Goal: Feedback & Contribution: Contribute content

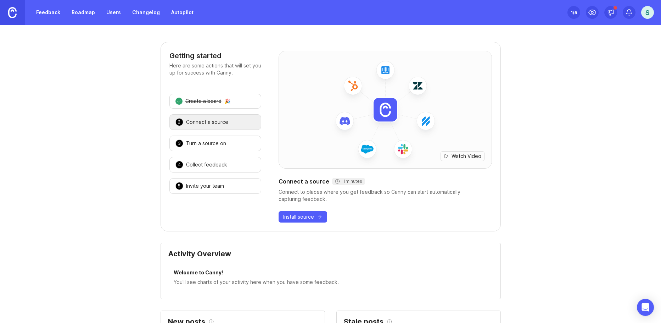
click at [50, 11] on link "Feedback" at bounding box center [48, 12] width 33 height 13
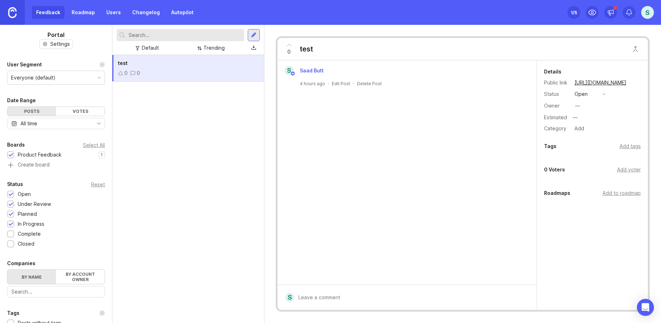
click at [32, 232] on div "Complete" at bounding box center [29, 234] width 23 height 8
click at [33, 246] on div "Closed" at bounding box center [26, 244] width 17 height 8
click at [31, 235] on div "Complete" at bounding box center [29, 234] width 23 height 8
click at [32, 245] on div "Closed" at bounding box center [26, 244] width 17 height 8
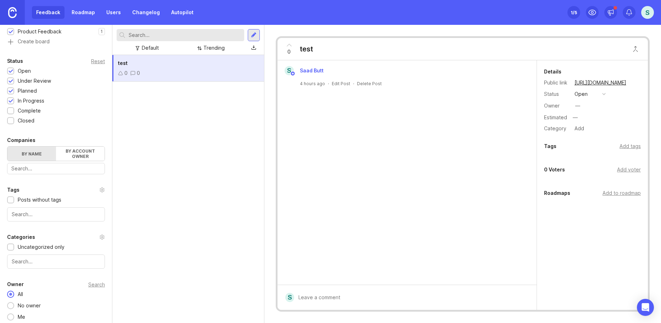
scroll to position [127, 0]
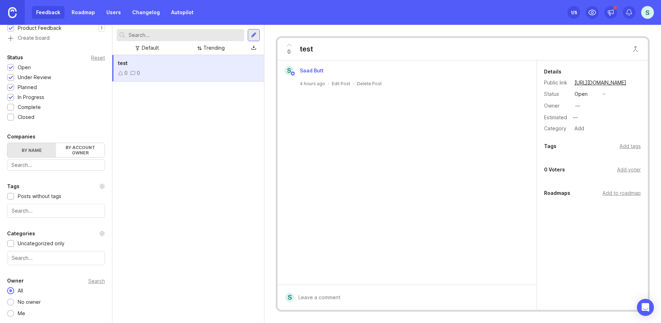
click at [178, 67] on div "test 0 0" at bounding box center [188, 68] width 152 height 27
click at [256, 36] on div at bounding box center [254, 35] width 6 height 6
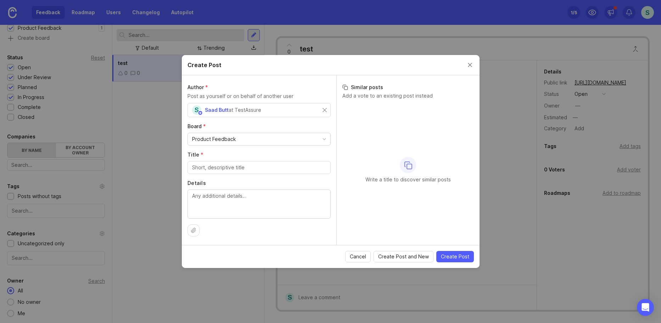
click at [363, 254] on span "Cancel" at bounding box center [358, 256] width 16 height 7
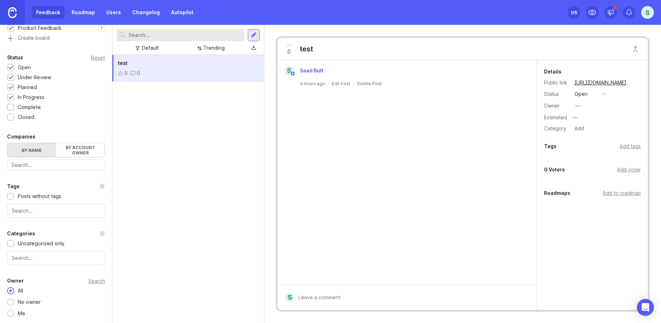
click at [302, 49] on div "test" at bounding box center [306, 49] width 13 height 10
click at [646, 16] on div "S" at bounding box center [648, 12] width 13 height 13
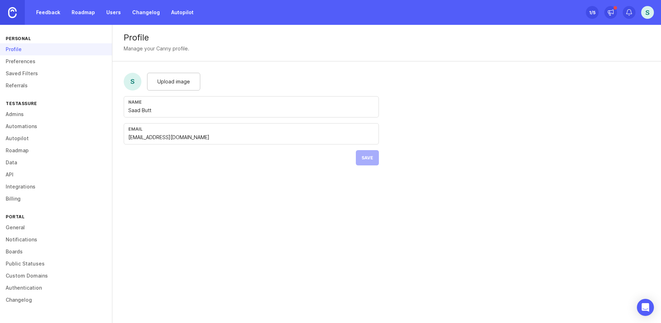
click at [15, 117] on link "Admins" at bounding box center [56, 114] width 112 height 12
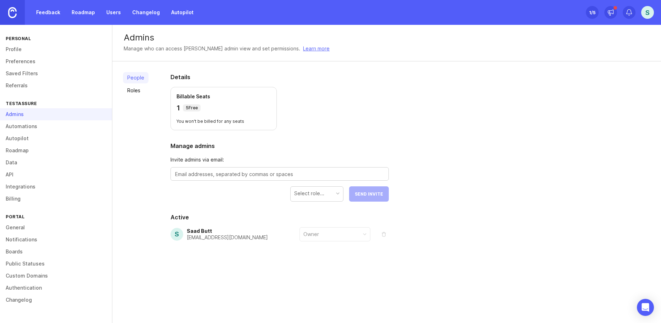
click at [22, 128] on link "Automations" at bounding box center [56, 126] width 112 height 12
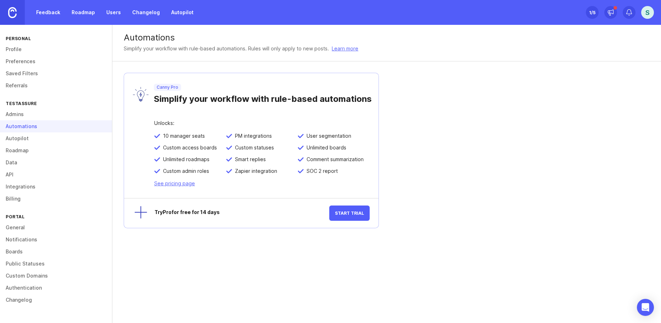
click at [22, 117] on link "Admins" at bounding box center [56, 114] width 112 height 12
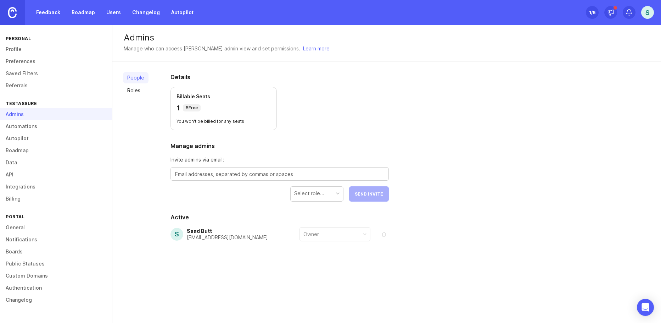
click at [24, 226] on link "General" at bounding box center [56, 227] width 112 height 12
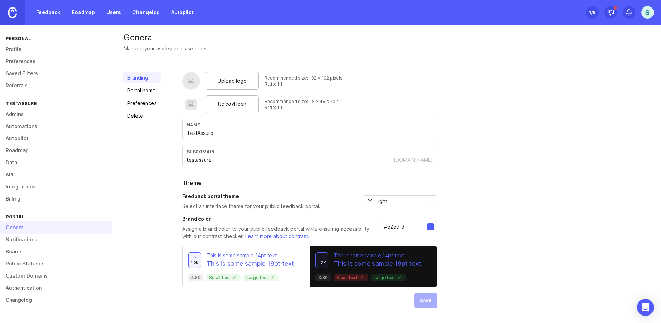
click at [25, 237] on link "Notifications" at bounding box center [56, 239] width 112 height 12
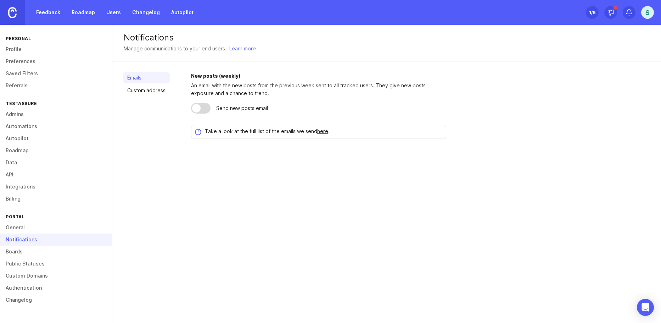
click at [20, 250] on link "Boards" at bounding box center [56, 251] width 112 height 12
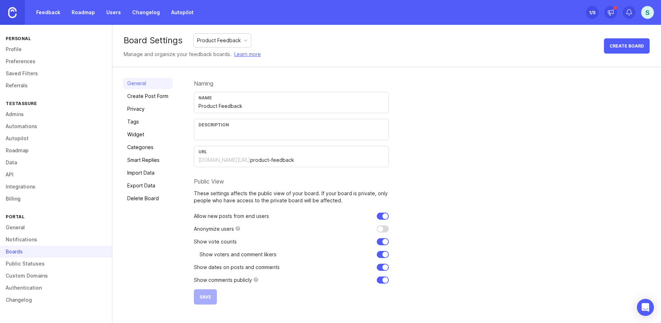
click at [33, 268] on link "Public Statuses" at bounding box center [56, 263] width 112 height 12
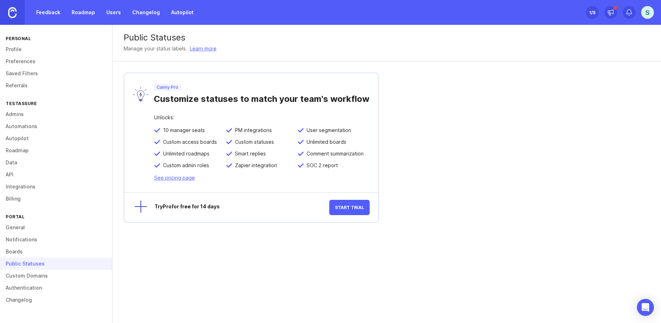
click at [33, 280] on link "Custom Domains" at bounding box center [56, 276] width 112 height 12
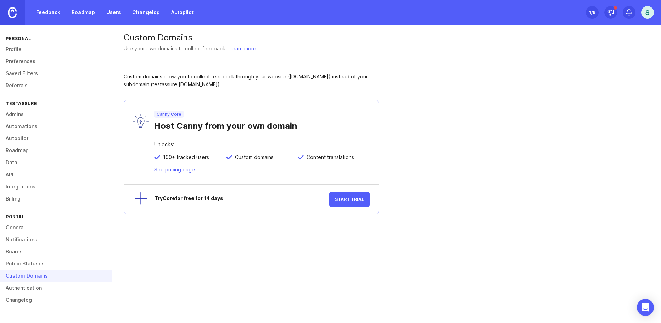
click at [33, 290] on link "Authentication" at bounding box center [56, 288] width 112 height 12
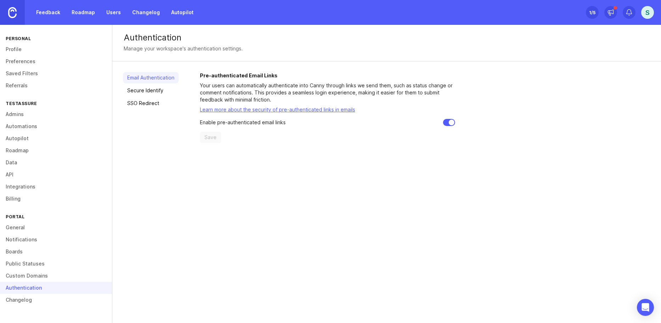
click at [32, 301] on link "Changelog" at bounding box center [56, 300] width 112 height 12
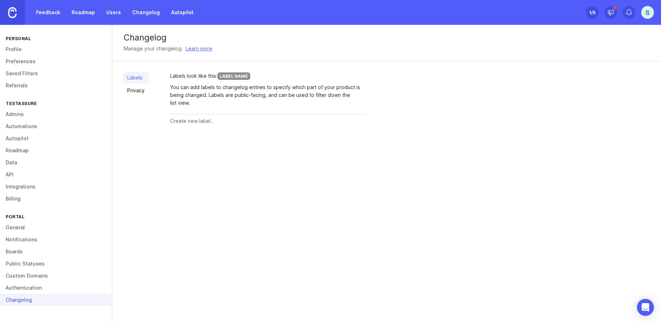
click at [13, 48] on link "Profile" at bounding box center [56, 49] width 112 height 12
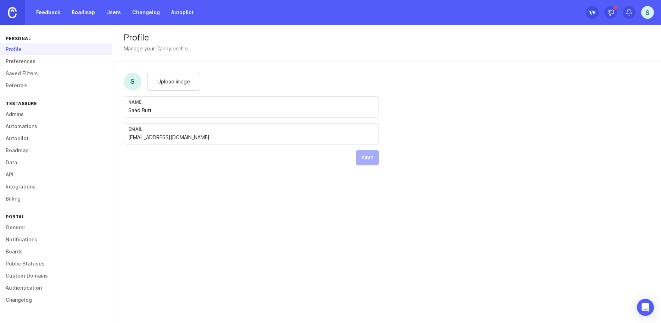
click at [47, 11] on link "Feedback" at bounding box center [48, 12] width 33 height 13
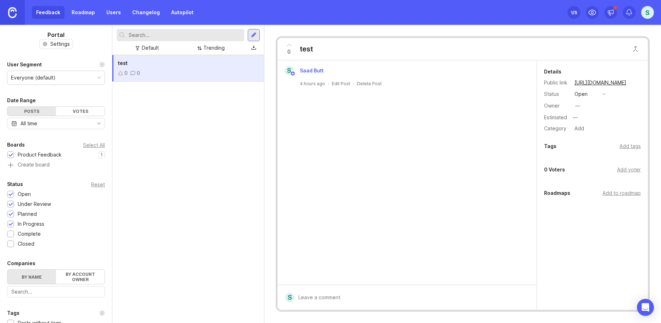
click at [654, 12] on div "Feedback Roadmap Users Changelog Autopilot Set up Canny 1 /5 S" at bounding box center [330, 12] width 661 height 25
click at [650, 12] on div "S" at bounding box center [648, 12] width 13 height 13
click at [617, 60] on p "Help center" at bounding box center [615, 60] width 28 height 7
click at [99, 63] on icon at bounding box center [102, 65] width 6 height 6
click at [98, 78] on div at bounding box center [100, 78] width 4 height 4
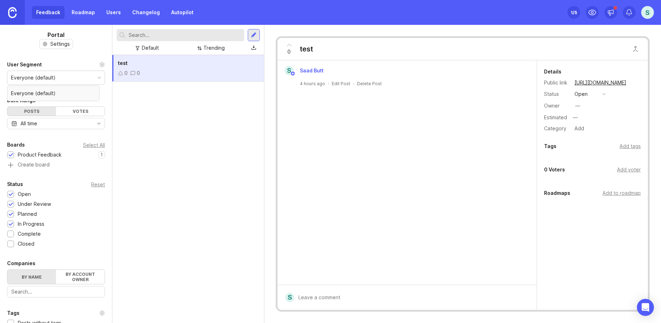
click at [98, 78] on div at bounding box center [100, 78] width 4 height 4
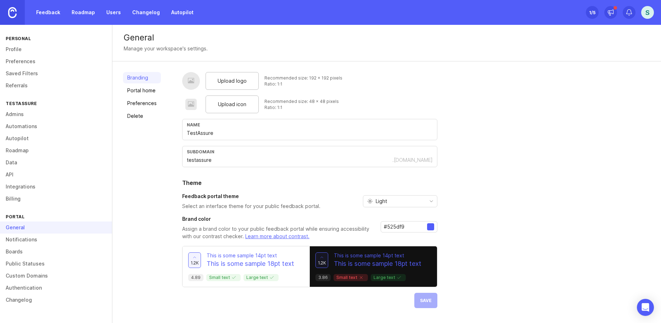
click at [142, 100] on link "Preferences" at bounding box center [142, 103] width 38 height 11
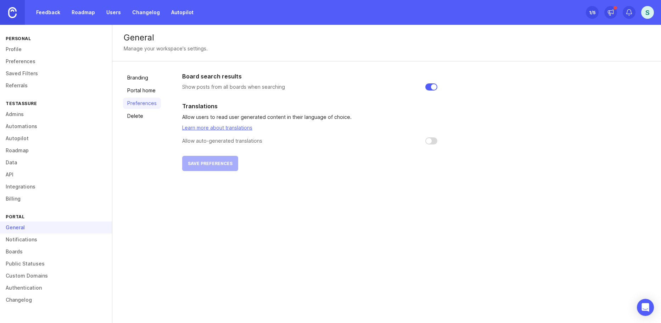
click at [142, 92] on link "Portal home" at bounding box center [142, 90] width 38 height 11
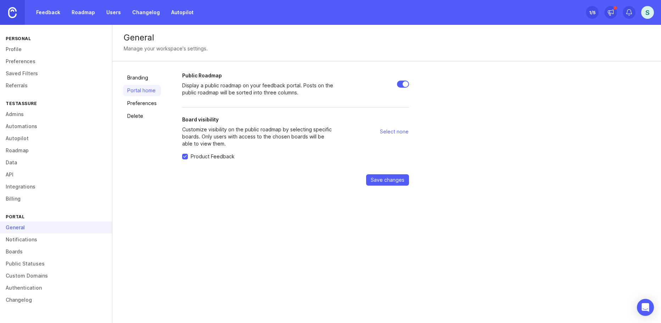
click at [143, 105] on link "Preferences" at bounding box center [142, 103] width 38 height 11
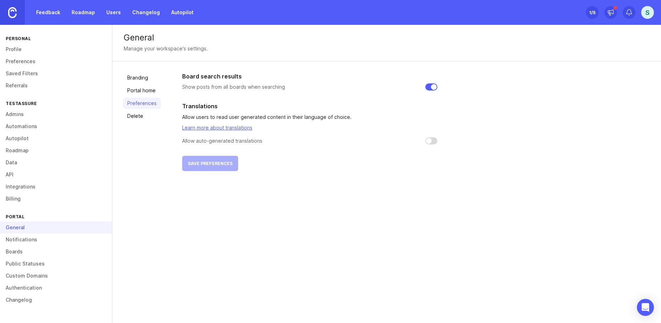
click at [135, 115] on link "Delete" at bounding box center [142, 115] width 38 height 11
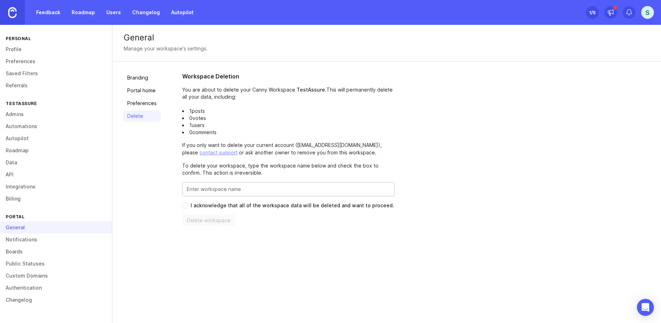
click at [264, 187] on input "Enter this workspace's name to confirm" at bounding box center [289, 189] width 204 height 8
type input "TestAssure"
click at [260, 205] on span "I acknowledge that all of the workspace data will be deleted and want to procee…" at bounding box center [293, 205] width 204 height 7
click at [188, 205] on input "I acknowledge that all of the workspace data will be deleted and want to procee…" at bounding box center [185, 206] width 6 height 6
checkbox input "true"
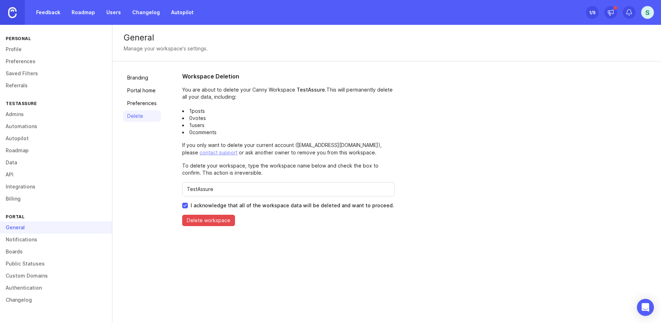
click at [204, 217] on span "Delete workspace" at bounding box center [209, 220] width 44 height 7
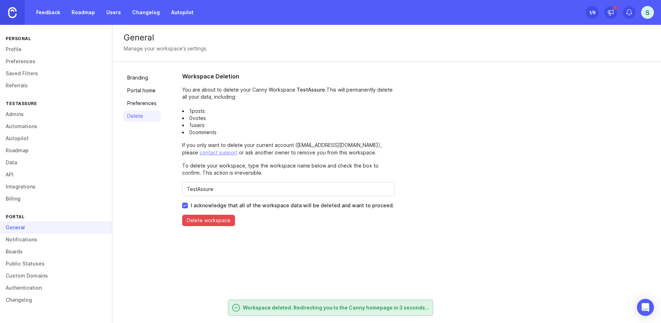
click at [23, 255] on link "Boards" at bounding box center [56, 251] width 112 height 12
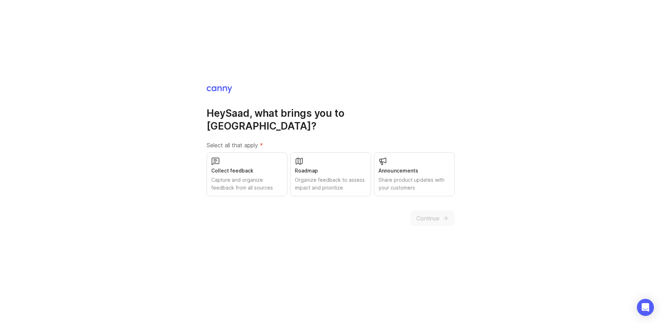
click at [259, 176] on div "Capture and organize feedback from all sources" at bounding box center [247, 184] width 72 height 16
click at [432, 217] on button "Continue" at bounding box center [433, 218] width 44 height 16
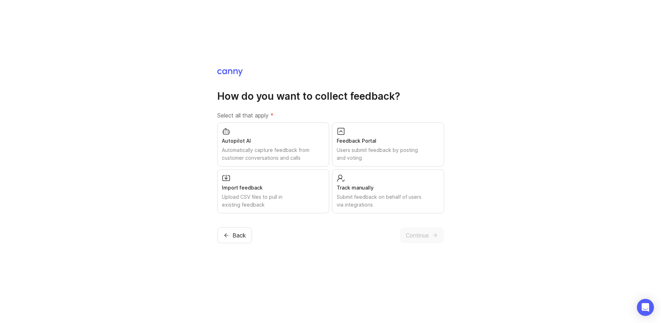
click at [370, 146] on div "Feedback Portal Users submit feedback by posting and voting" at bounding box center [388, 144] width 112 height 44
click at [441, 229] on button "Continue" at bounding box center [422, 235] width 44 height 16
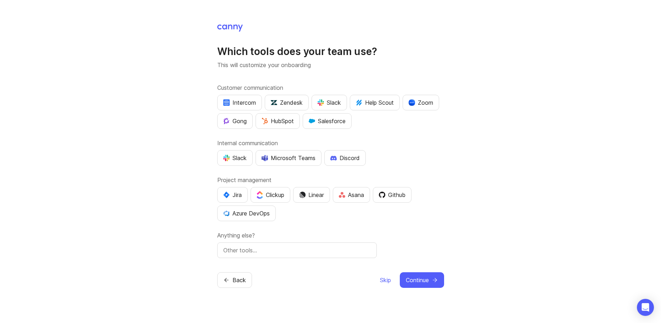
click at [377, 277] on div "Back Skip Continue" at bounding box center [330, 280] width 227 height 16
click at [384, 281] on span "Skip" at bounding box center [385, 280] width 11 height 9
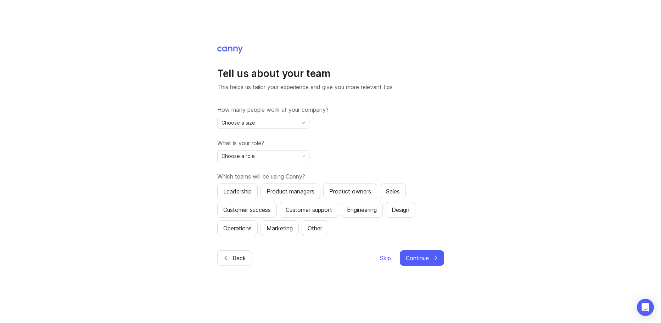
click at [383, 260] on span "Skip" at bounding box center [385, 258] width 11 height 9
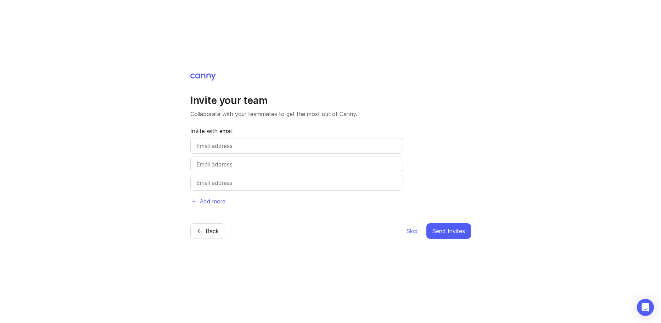
click at [410, 235] on button "Skip" at bounding box center [412, 231] width 12 height 16
click at [409, 227] on span "Skip" at bounding box center [412, 231] width 11 height 9
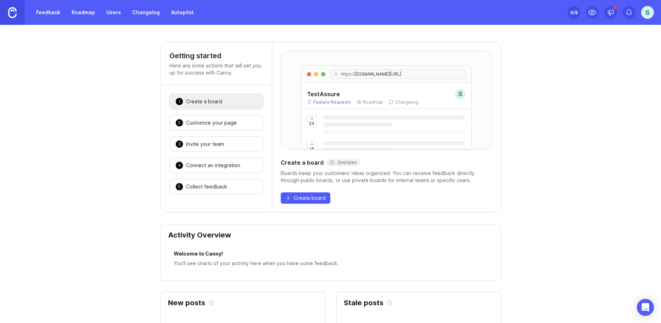
click at [382, 181] on div "Boards keep your customers' ideas organized. You can receive feedback directly …" at bounding box center [386, 177] width 211 height 14
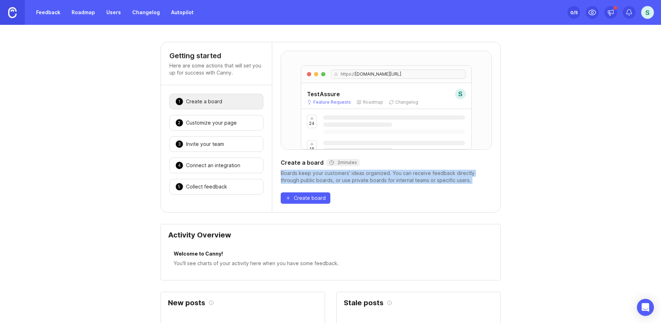
click at [382, 181] on div "Boards keep your customers' ideas organized. You can receive feedback directly …" at bounding box center [386, 177] width 211 height 14
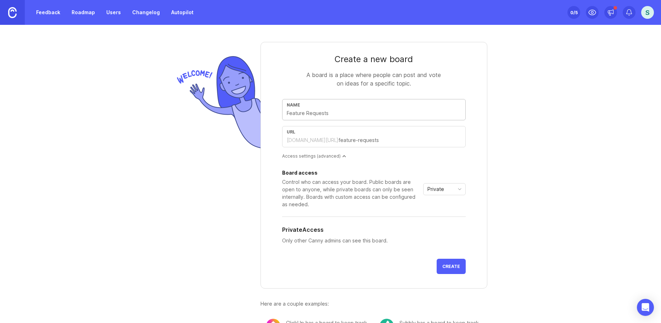
type input "F"
type input "f"
type input "Fe"
type input "fe"
type input "Fee"
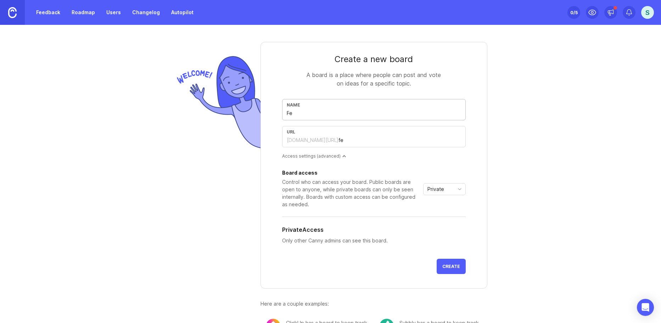
type input "fee"
type input "Fe"
type input "fe"
type input "F"
type input "f"
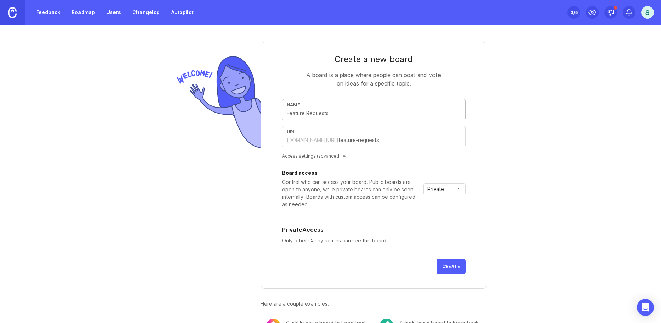
type input "T"
type input "t"
type input "Te"
type input "te"
type input "Tes"
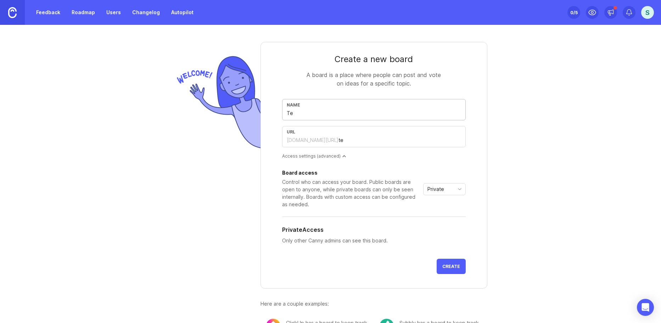
type input "tes"
type input "Test"
type input "test"
type input "TestA"
type input "testa"
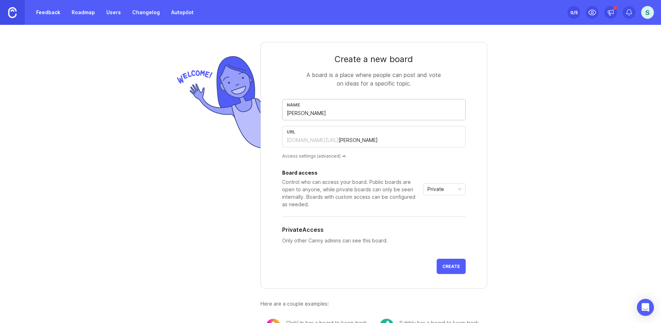
type input "TestAs"
type input "testas"
type input "TestAss"
type input "testass"
type input "TestAssu"
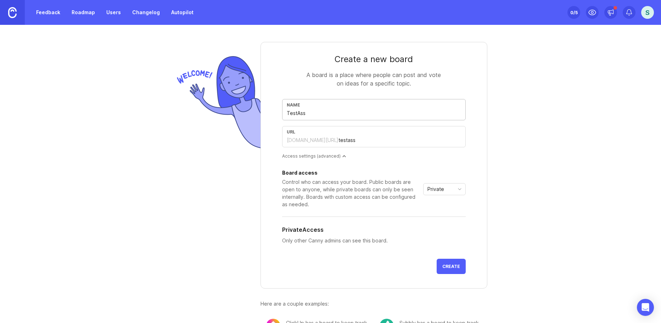
type input "testassu"
type input "TestAssur"
type input "testassur"
type input "TestAssure"
type input "testassure"
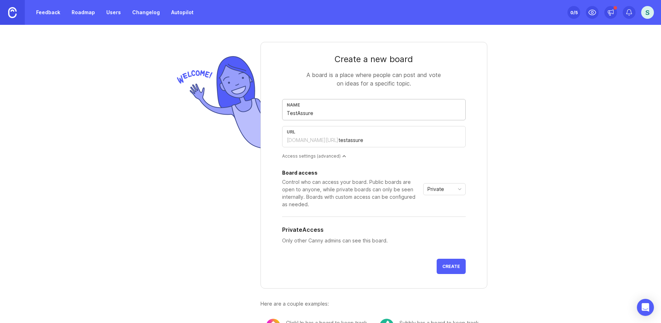
type input "TestAssur"
type input "testassur"
type input "TestAssu"
type input "testassu"
type input "TestAss"
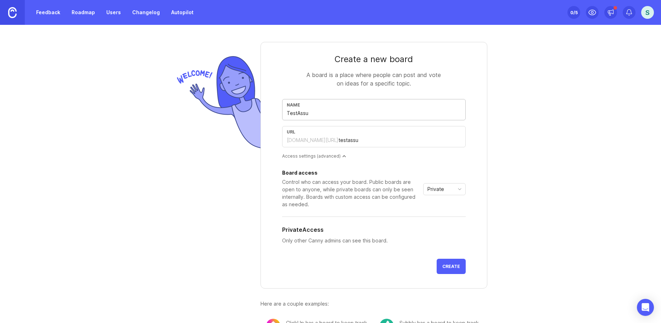
type input "testass"
type input "TestAs"
type input "testas"
type input "TestA"
type input "testa"
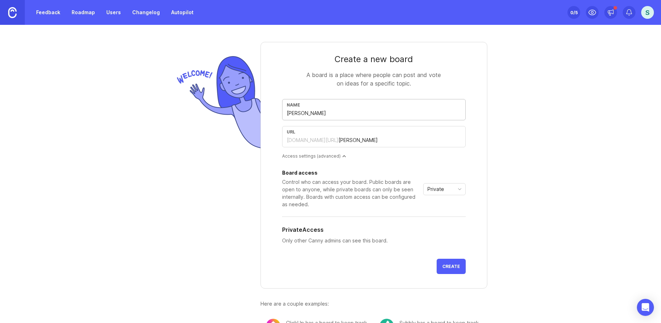
type input "Test"
type input "test"
type input "Tes"
type input "tes"
type input "Te"
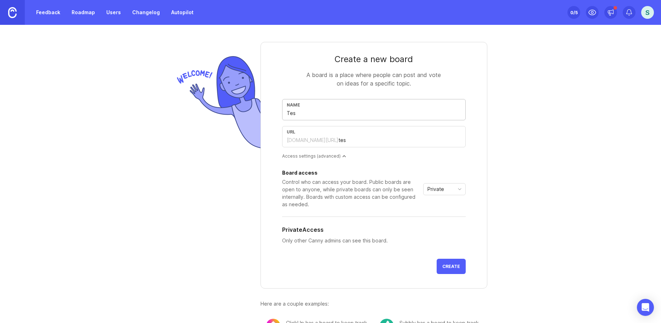
type input "te"
type input "T"
type input "t"
click at [48, 15] on link "Feedback" at bounding box center [48, 12] width 33 height 13
click at [45, 11] on link "Feedback" at bounding box center [48, 12] width 33 height 13
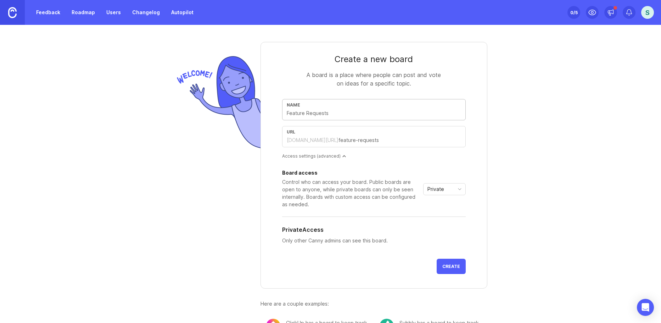
click at [339, 116] on input "text" at bounding box center [374, 113] width 174 height 8
type input "F"
type input "f"
type input "Fe"
type input "fe"
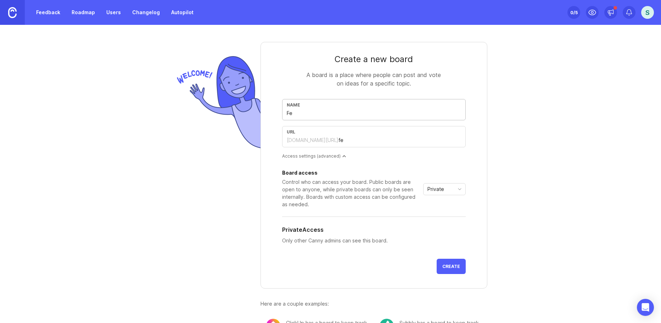
type input "Fee"
type input "fee"
type input "Feeb"
type input "feeb"
type input "Fee"
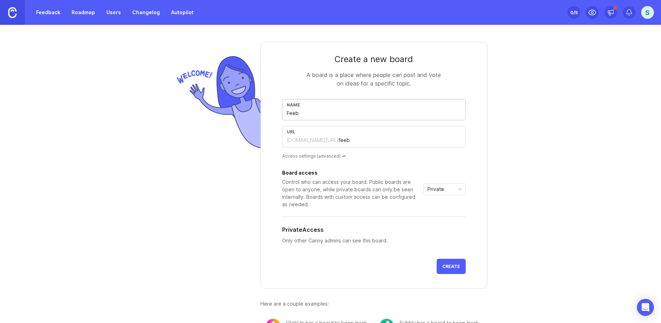
type input "fee"
type input "Feed"
type input "feed"
type input "Feedb"
type input "feedb"
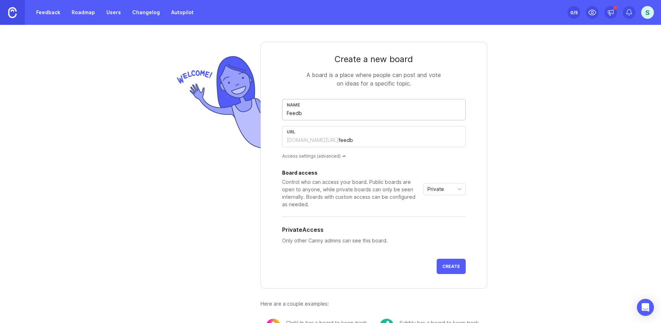
type input "Feedba"
type input "feedba"
type input "Feedbac"
type input "feedbac"
type input "Feedback"
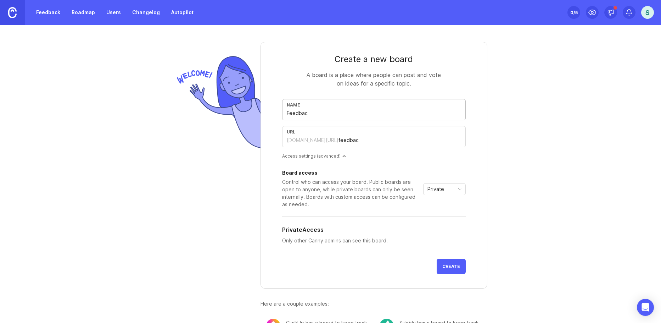
type input "feedback"
type input "Feedbac"
type input "feedbac"
type input "Feedba"
type input "feedba"
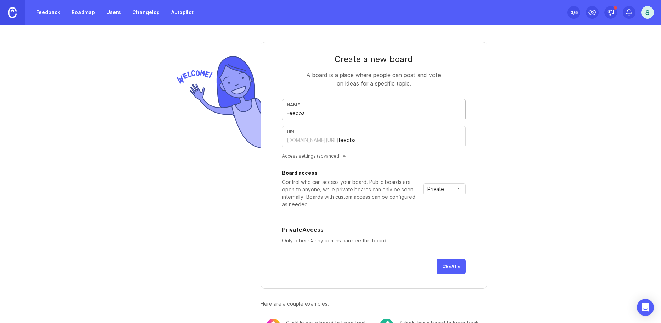
type input "Feedb"
type input "feedb"
type input "Feed"
type input "feed"
type input "Fee"
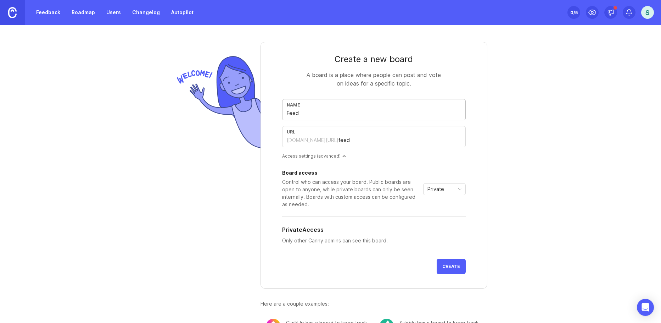
type input "fee"
type input "Fe"
type input "fe"
type input "F"
type input "f"
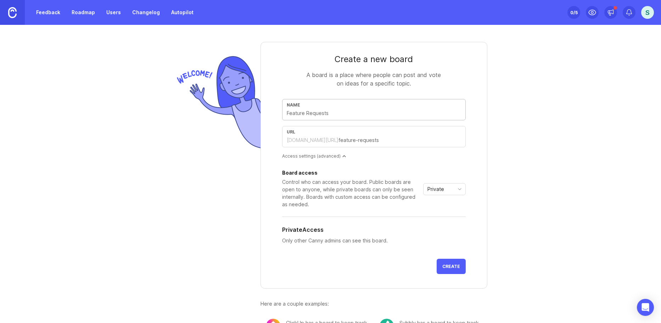
type input "T"
type input "t"
type input "TA"
type input "ta"
type input "TA F"
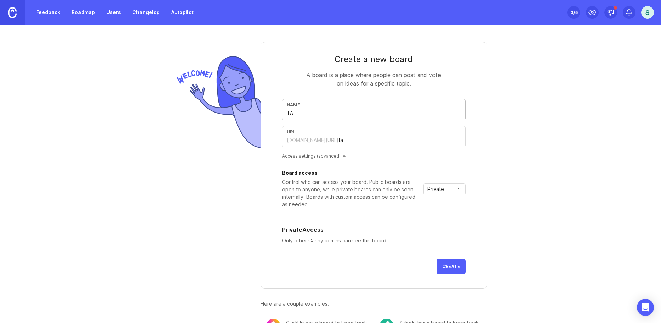
type input "ta-f"
type input "TA Fe"
type input "ta-fe"
type input "TA Fee"
type input "ta-fee"
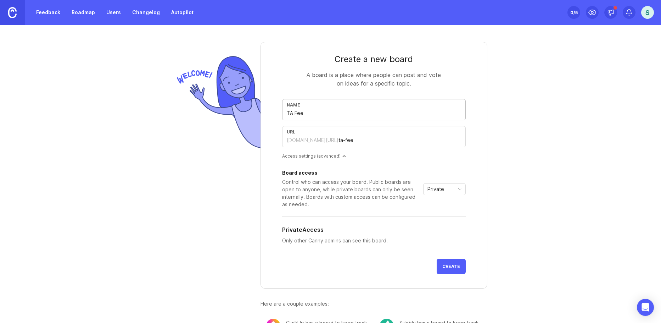
type input "TA Feed"
type input "ta-feed"
type input "TA Fee"
type input "ta-fee"
type input "TA Fe"
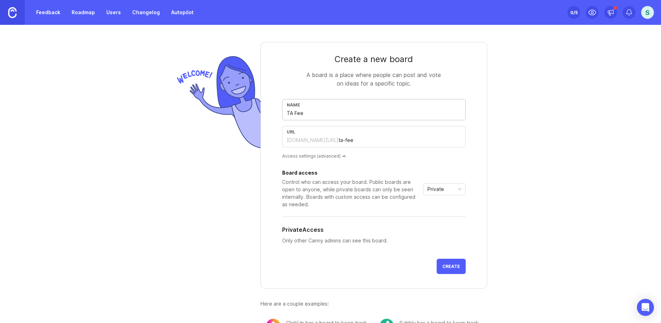
type input "ta-fe"
type input "TA F"
type input "ta-f"
type input "TA"
type input "ta"
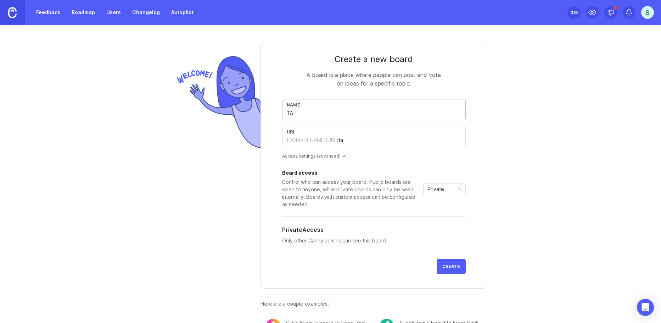
type input "T"
type input "t"
type input "Te"
type input "te"
type input "Tet"
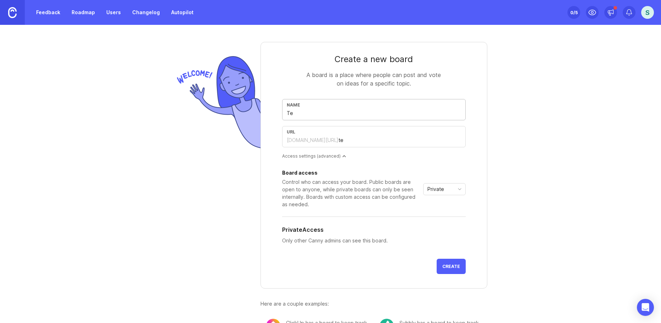
type input "tet"
type input "Te"
type input "te"
type input "Tes"
type input "tes"
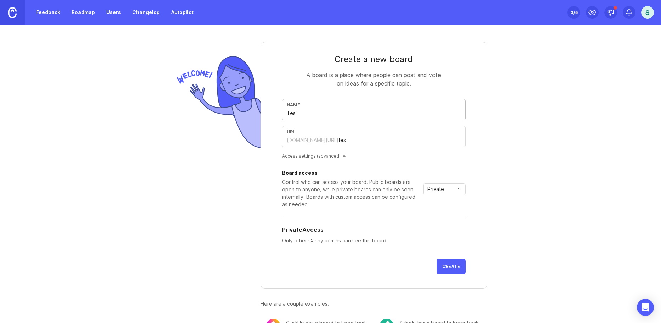
type input "Test"
type input "test"
type input "TestA"
type input "testa"
type input "TestAs"
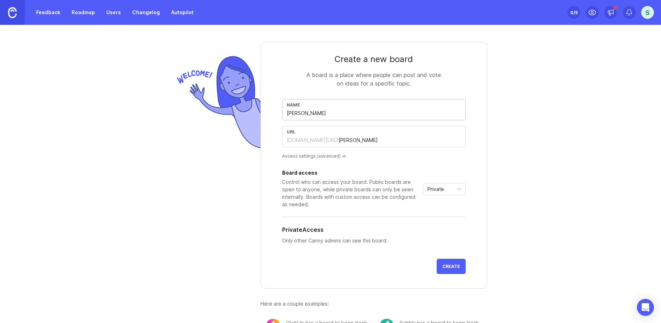
type input "testas"
type input "TestAss"
type input "testass"
type input "TestAssu"
type input "testassu"
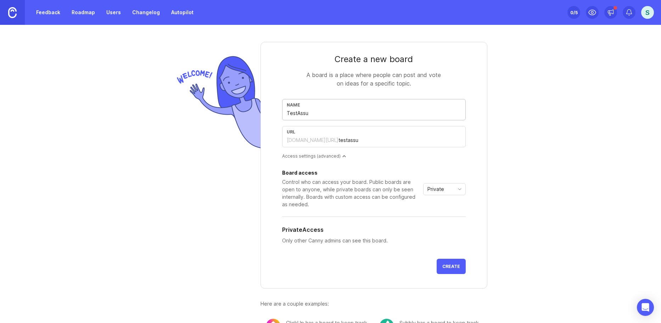
type input "TestAssur"
type input "testassur"
type input "TestAssure"
type input "testassure"
type input "TestAssure F"
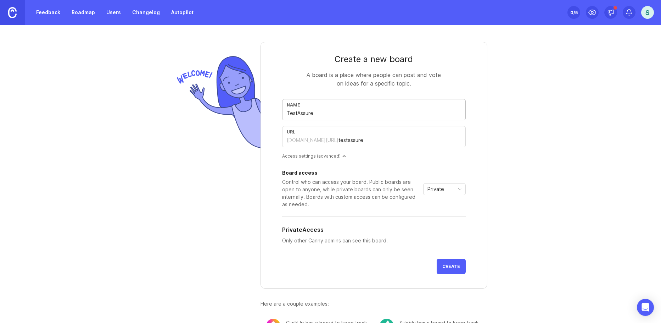
type input "testassure-f"
type input "TestAssure Fe"
type input "testassure-fe"
type input "TestAssure Fee"
type input "testassure-fee"
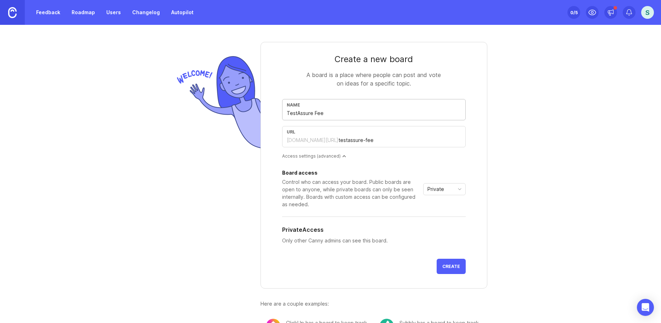
type input "TestAssure Feed"
type input "testassure-feed"
type input "TestAssure Feedb"
type input "testassure-feedb"
type input "TestAssure Feedba"
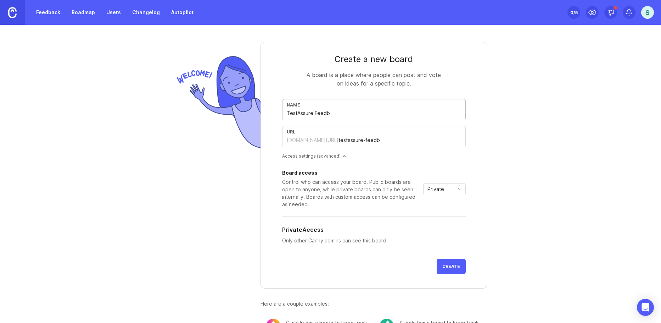
type input "testassure-feedba"
type input "TestAssure Feedbac"
type input "testassure-feedbac"
type input "TestAssure Feedback"
type input "testassure-feedback"
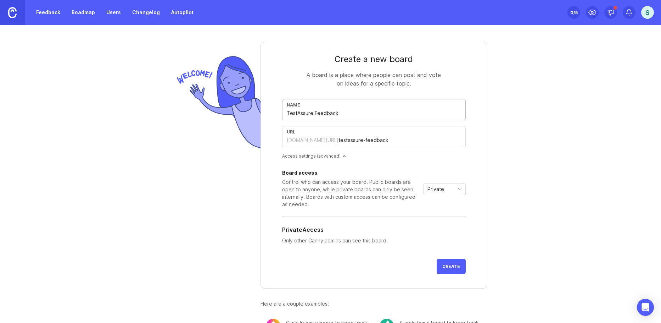
type input "TestAssure Feedback"
click at [451, 192] on div "Private" at bounding box center [439, 188] width 31 height 11
click at [449, 210] on li "Public" at bounding box center [442, 215] width 42 height 12
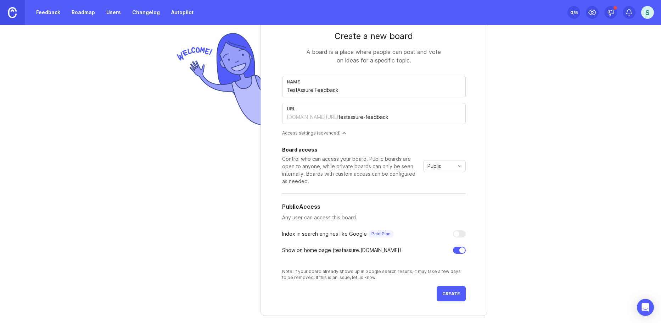
scroll to position [35, 0]
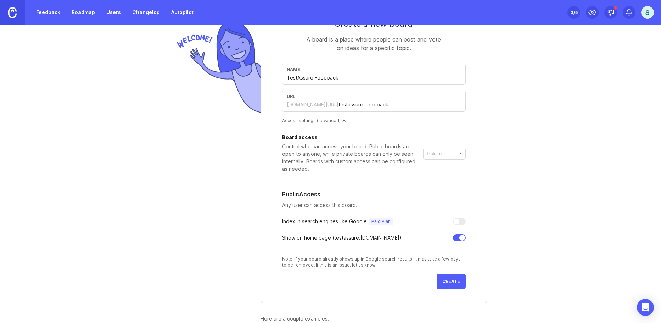
click at [450, 159] on div "Public" at bounding box center [439, 153] width 31 height 11
click at [448, 190] on li "Custom" at bounding box center [442, 191] width 42 height 12
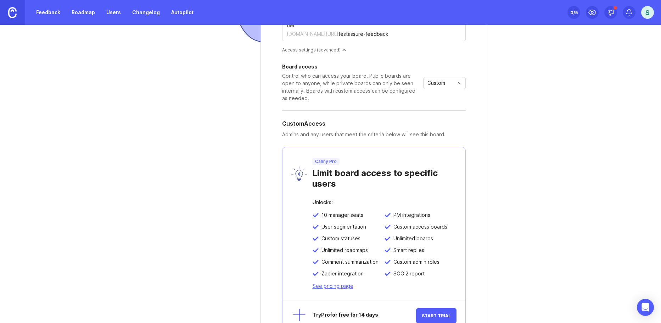
scroll to position [106, 0]
click at [433, 86] on span "Custom" at bounding box center [437, 83] width 18 height 8
click at [437, 98] on span "Private" at bounding box center [434, 97] width 17 height 8
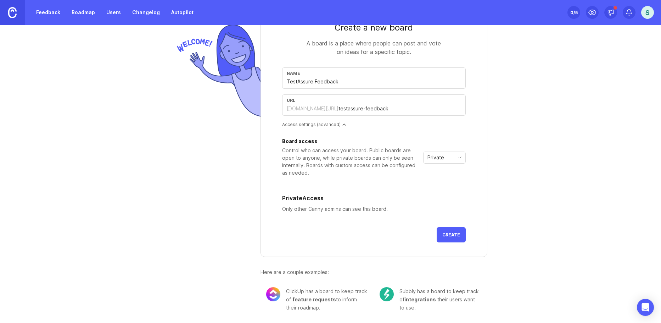
scroll to position [32, 0]
click at [448, 233] on span "Create" at bounding box center [452, 234] width 18 height 5
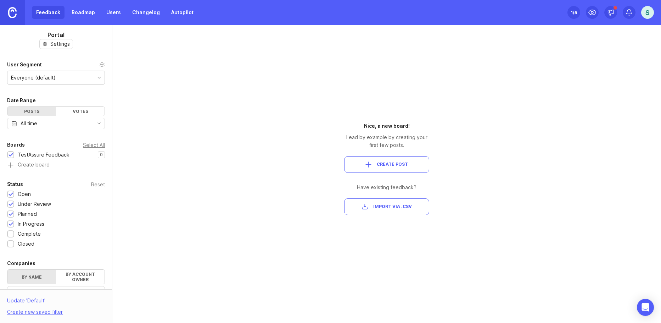
click at [382, 165] on span "Create Post" at bounding box center [392, 164] width 31 height 6
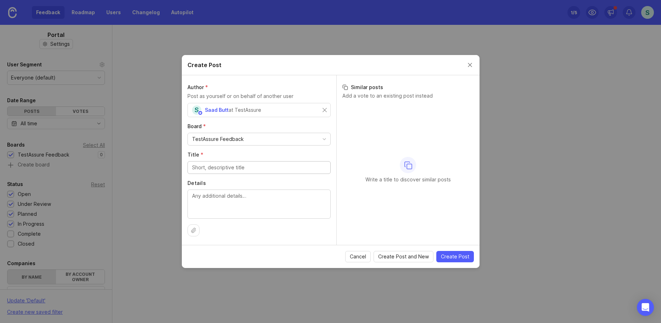
click at [282, 118] on div "Author * Post as yourself or on behalf of another user S Saad Butt at TestAssur…" at bounding box center [259, 160] width 155 height 170
click at [281, 112] on div "S Saad Butt at TestAssure" at bounding box center [257, 109] width 131 height 9
click at [321, 112] on div "S Saad Butt at TestAssure" at bounding box center [257, 109] width 131 height 9
click at [277, 111] on input "text" at bounding box center [259, 110] width 134 height 8
type input "Saad"
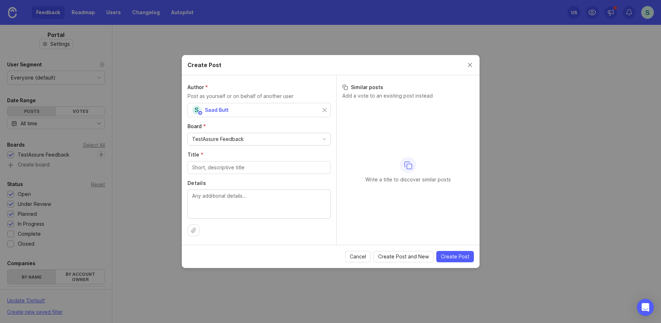
click at [260, 167] on input "Title *" at bounding box center [259, 167] width 134 height 8
type input "This is a Title"
click at [253, 206] on textarea "Details" at bounding box center [259, 203] width 134 height 23
type textarea "Test are the details"
click at [453, 257] on span "Create Post" at bounding box center [455, 256] width 28 height 7
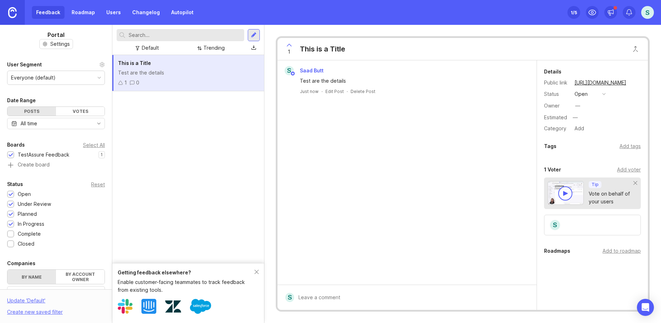
click at [618, 152] on div "Tags Add tags" at bounding box center [592, 148] width 111 height 12
click at [619, 142] on div "Tags Add tags" at bounding box center [592, 146] width 97 height 9
click at [620, 144] on div "Add tags" at bounding box center [630, 146] width 21 height 8
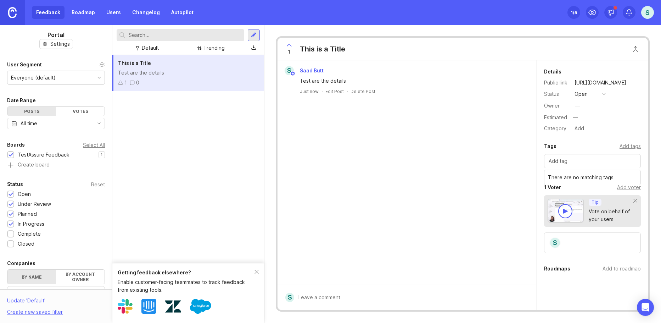
click at [621, 146] on div "Add tags" at bounding box center [630, 146] width 21 height 8
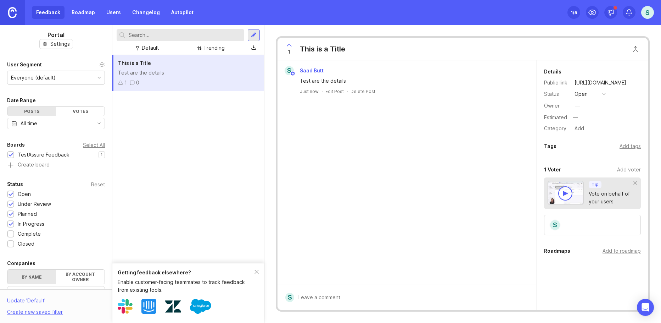
click at [402, 222] on div "S Saad Butt Test are the details Just now · Edit Post · Delete Post" at bounding box center [407, 172] width 259 height 224
click at [359, 292] on div at bounding box center [412, 296] width 236 height 13
type textarea "test"
click at [524, 302] on button "Submit" at bounding box center [516, 298] width 28 height 12
click at [309, 298] on div at bounding box center [310, 298] width 6 height 6
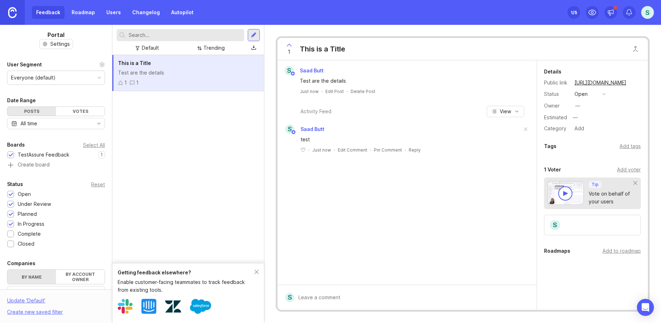
click at [423, 167] on div "S Saad Butt Test are the details Just now · Edit Post · Delete Post Activity Fe…" at bounding box center [407, 172] width 259 height 224
click at [192, 79] on div "1 1" at bounding box center [188, 83] width 140 height 8
click at [118, 83] on icon at bounding box center [120, 82] width 5 height 5
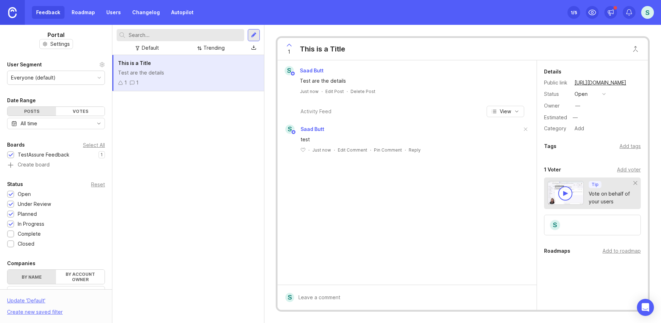
drag, startPoint x: 231, startPoint y: 69, endPoint x: 353, endPoint y: 56, distance: 122.0
click at [353, 56] on div "1 This is a Title" at bounding box center [463, 49] width 371 height 22
click at [290, 47] on icon at bounding box center [289, 45] width 9 height 9
click at [287, 49] on icon at bounding box center [289, 45] width 9 height 9
click at [285, 47] on icon at bounding box center [289, 45] width 9 height 9
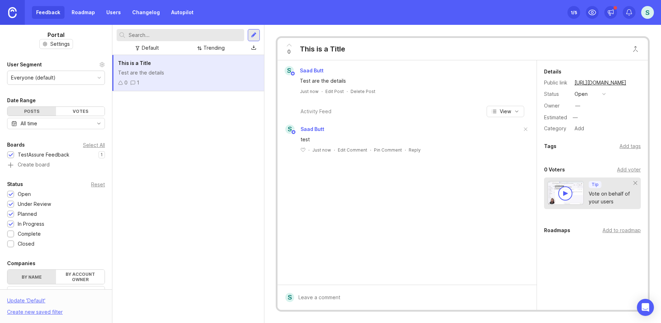
click at [288, 46] on icon at bounding box center [289, 45] width 4 height 2
drag, startPoint x: 642, startPoint y: 306, endPoint x: 683, endPoint y: 299, distance: 41.7
click at [661, 299] on html "Feedback Roadmap Users Changelog Autopilot Set up Canny 1 /5 S Portal Settings …" at bounding box center [330, 161] width 661 height 323
click at [414, 54] on div "1 This is a Title" at bounding box center [463, 49] width 371 height 22
click at [231, 66] on div "This is a Title" at bounding box center [188, 63] width 140 height 8
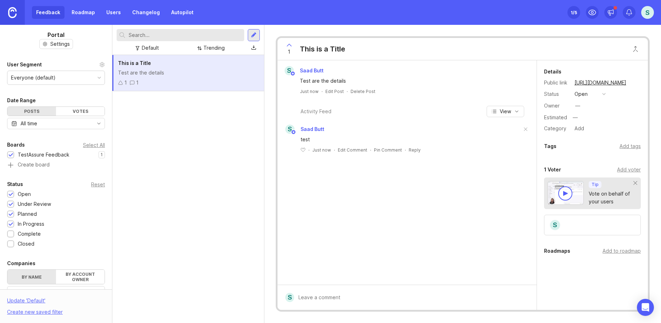
click at [406, 223] on div "S Saad Butt Test are the details Just now · Edit Post · Delete Post Activity Fe…" at bounding box center [407, 172] width 259 height 224
click at [633, 50] on button "Close button" at bounding box center [636, 49] width 14 height 14
click at [464, 74] on div "S Saad Butt" at bounding box center [408, 70] width 254 height 9
click at [424, 84] on div "Test are the details" at bounding box center [411, 81] width 223 height 8
click at [606, 20] on div "Set up Canny 1 /5 S" at bounding box center [611, 12] width 87 height 25
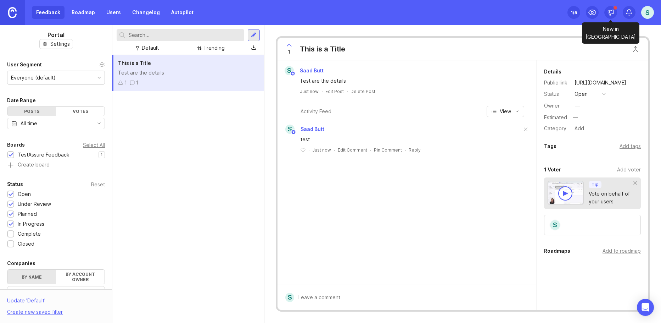
click at [611, 13] on icon at bounding box center [611, 12] width 7 height 7
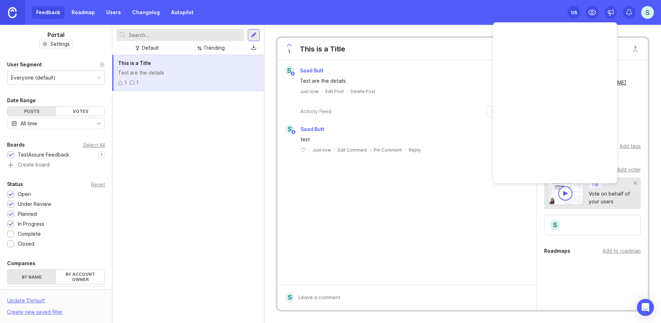
click at [611, 12] on icon at bounding box center [611, 12] width 7 height 7
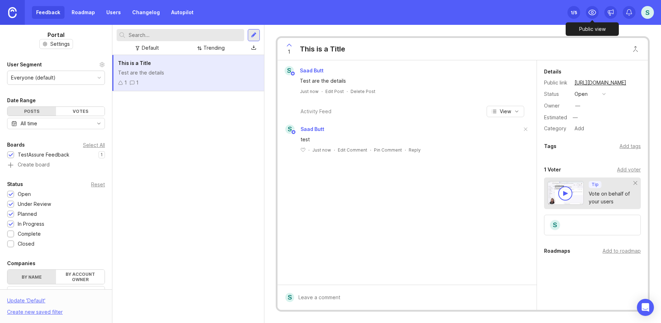
click at [590, 12] on icon at bounding box center [592, 12] width 9 height 9
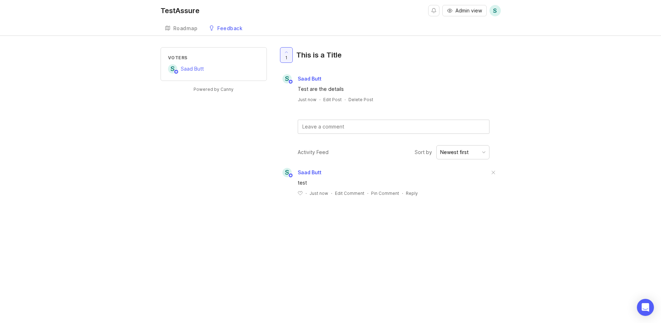
click at [442, 94] on div "S Saad Butt Test are the details Just now · Edit Post · Delete Post" at bounding box center [389, 88] width 223 height 28
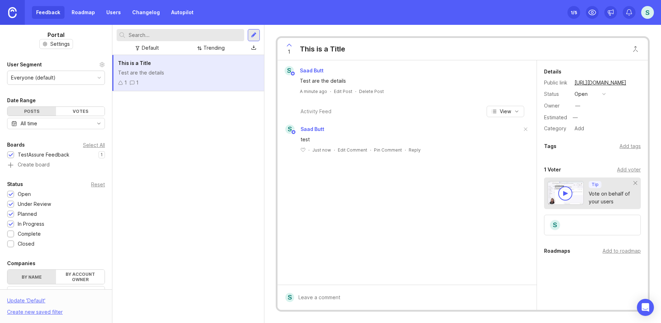
click at [439, 52] on div "1 This is a Title" at bounding box center [463, 49] width 371 height 22
click at [252, 46] on div at bounding box center [253, 48] width 5 height 6
click at [254, 37] on div at bounding box center [254, 35] width 6 height 6
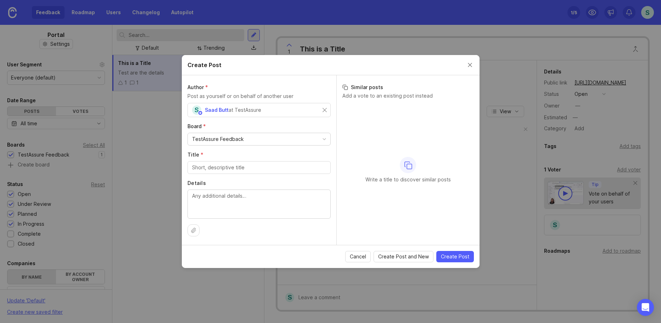
click at [194, 229] on icon at bounding box center [194, 230] width 4 height 5
click at [282, 111] on input "text" at bounding box center [259, 110] width 134 height 8
click at [452, 254] on span "Create Post" at bounding box center [455, 256] width 28 height 7
click at [233, 169] on input "Title *" at bounding box center [259, 167] width 134 height 8
type input "test"
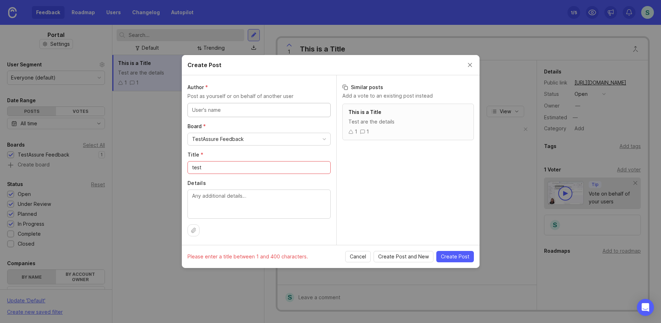
click at [283, 111] on input "text" at bounding box center [259, 110] width 134 height 8
click at [204, 115] on div at bounding box center [259, 110] width 143 height 14
click at [471, 60] on div "Create Post" at bounding box center [331, 65] width 298 height 20
click at [472, 62] on button "Close create post modal" at bounding box center [470, 65] width 8 height 8
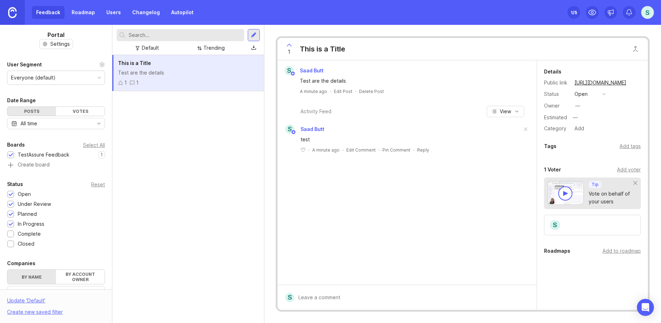
click at [472, 62] on div "S Saad Butt Test are the details A minute ago · Edit Post · Delete Post" at bounding box center [407, 80] width 259 height 40
click at [606, 92] on button "open" at bounding box center [590, 93] width 35 height 9
click at [524, 154] on div "S Saad Butt test ﻿ · A minute ago · Edit Comment · Pin Comment · Reply" at bounding box center [407, 143] width 259 height 41
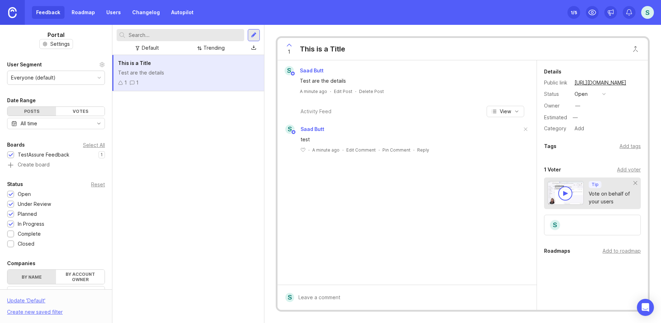
click at [503, 112] on span "View" at bounding box center [505, 111] width 11 height 7
click at [519, 110] on icon "button" at bounding box center [517, 112] width 6 height 6
click at [359, 90] on div "Delete Post" at bounding box center [371, 91] width 25 height 6
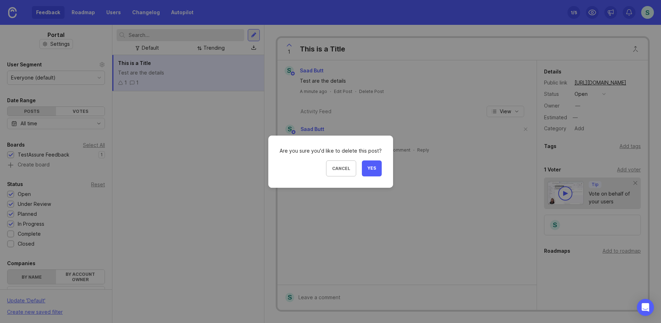
click at [371, 163] on button "Yes" at bounding box center [372, 168] width 20 height 16
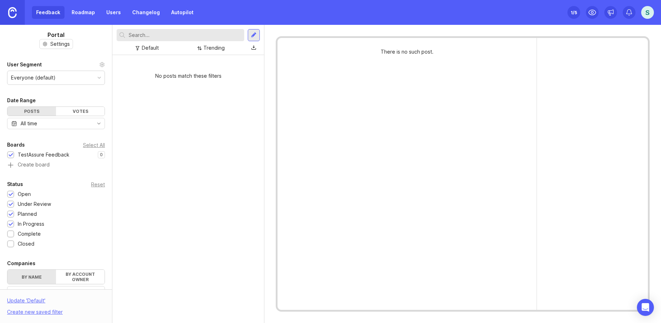
click at [126, 80] on div "No posts match these filters" at bounding box center [188, 75] width 152 height 19
click at [251, 34] on div at bounding box center [254, 35] width 12 height 12
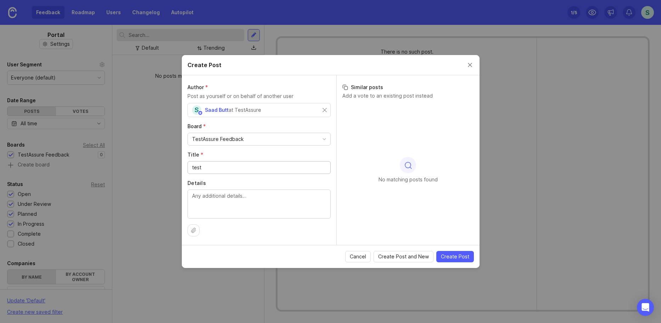
click at [214, 169] on input "test" at bounding box center [259, 167] width 134 height 8
click at [249, 142] on div "TestAssure Feedback" at bounding box center [259, 139] width 143 height 12
click at [249, 141] on div "TestAssure Feedback" at bounding box center [259, 139] width 143 height 12
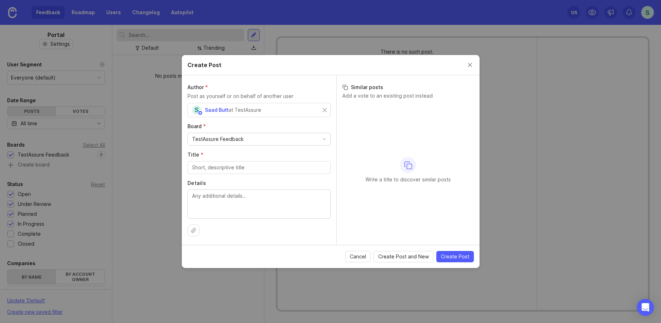
click at [371, 257] on button "Cancel" at bounding box center [358, 256] width 26 height 11
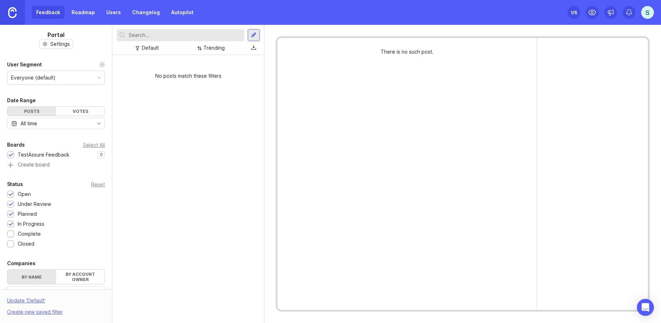
click at [183, 127] on div "No posts match these filters" at bounding box center [188, 189] width 152 height 268
click at [50, 12] on div "Feedback Roadmap Users Changelog Autopilot" at bounding box center [115, 12] width 166 height 13
click at [11, 13] on img at bounding box center [12, 12] width 9 height 11
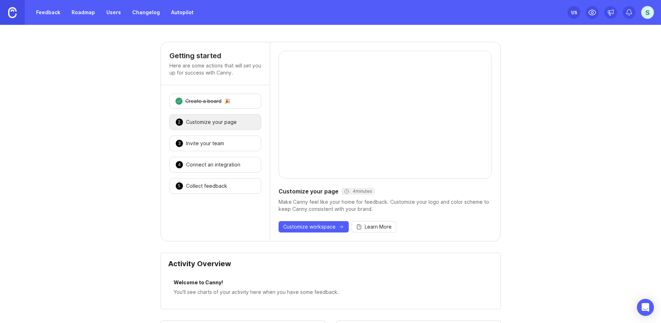
click at [197, 95] on div "1 Create a board 🎉" at bounding box center [216, 101] width 92 height 15
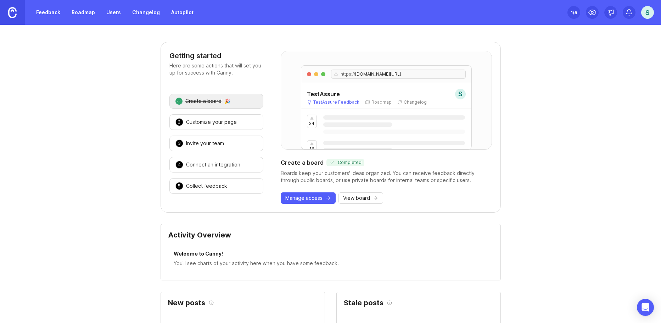
click at [309, 162] on div "Create a board Completed" at bounding box center [386, 162] width 211 height 9
click at [43, 16] on link "Feedback" at bounding box center [48, 12] width 33 height 13
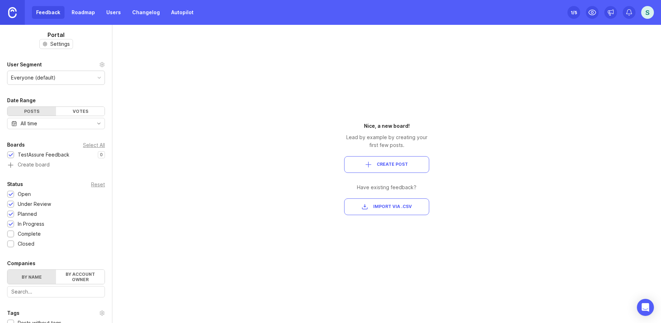
click at [368, 166] on div "button" at bounding box center [369, 164] width 6 height 6
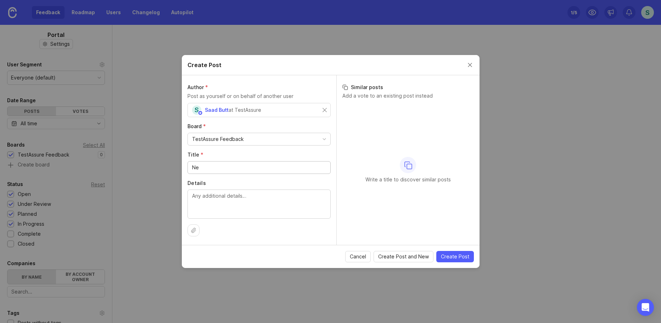
type input "N"
type input "Action Enhancements for Schedule Tags"
click at [236, 204] on textarea "Details" at bounding box center [259, 203] width 134 height 23
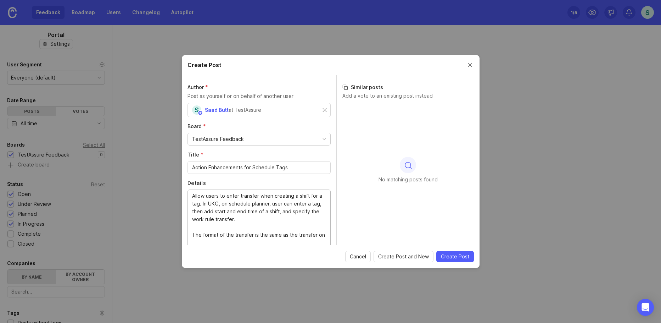
scroll to position [1, 0]
click at [264, 242] on textarea "Allow users to enter transfer when creating a shift for a tag. In UKG, on sched…" at bounding box center [259, 218] width 134 height 55
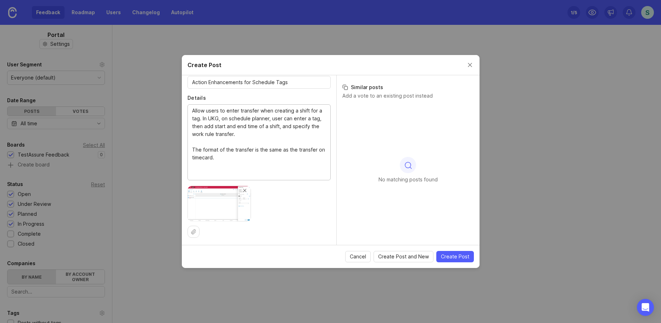
scroll to position [87, 0]
type textarea "Allow users to enter transfer when creating a shift for a tag. In UKG, on sched…"
click at [463, 255] on span "Create Post" at bounding box center [455, 256] width 28 height 7
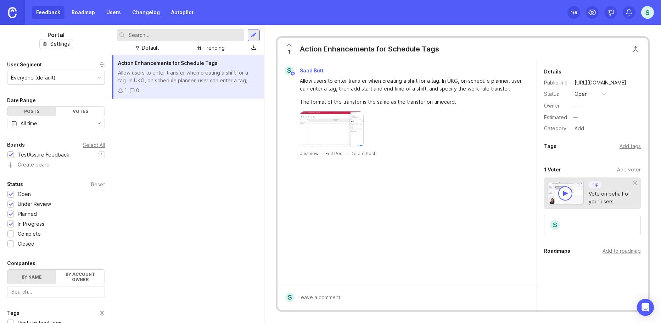
click at [608, 94] on div "Status open" at bounding box center [592, 93] width 97 height 9
click at [605, 94] on div "button" at bounding box center [605, 94] width 4 height 4
click at [623, 147] on div "Add tags" at bounding box center [630, 146] width 21 height 8
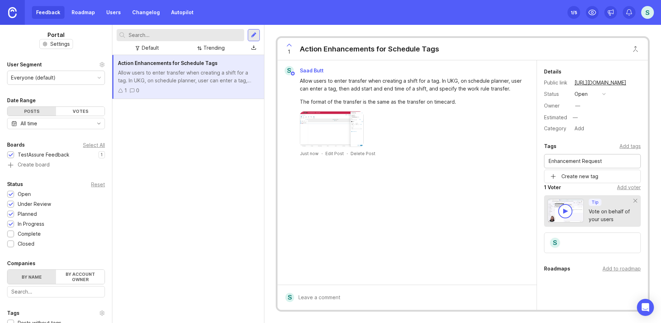
type input "Enhancement Request"
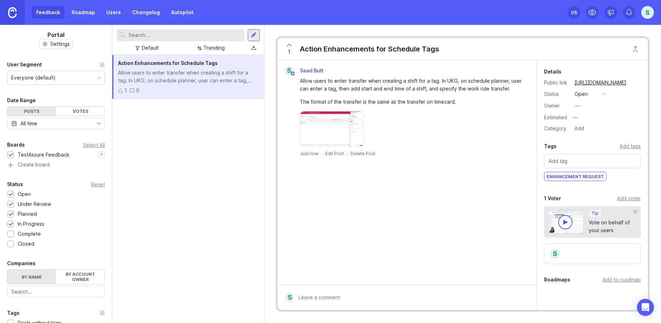
click at [461, 204] on div "S Saad Butt Allow users to enter transfer when creating a shift for a tag. In U…" at bounding box center [407, 172] width 259 height 224
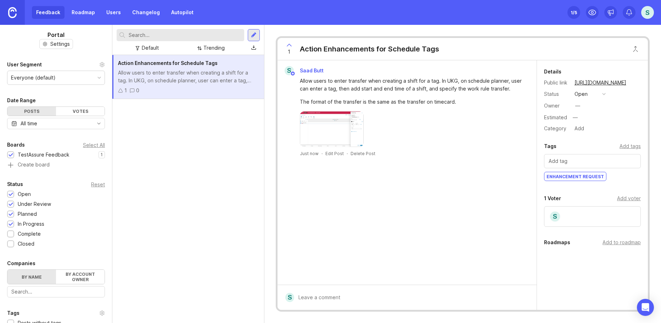
click at [650, 15] on div "S" at bounding box center [648, 12] width 13 height 13
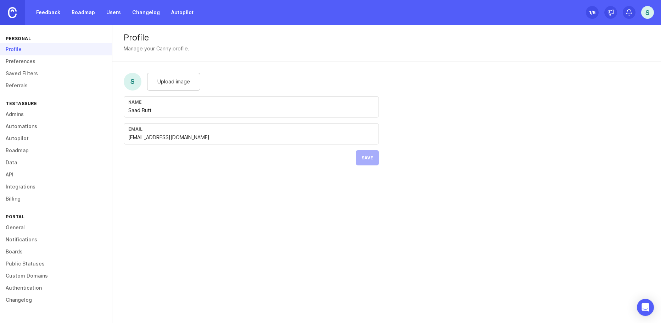
click at [20, 247] on link "Boards" at bounding box center [56, 251] width 112 height 12
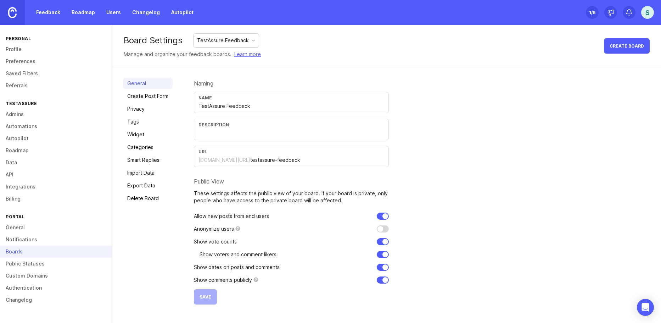
click at [379, 253] on input "checkbox" at bounding box center [383, 254] width 12 height 7
checkbox input "false"
click at [381, 245] on form "Naming Name TestAssure Feedback Description URL testassure.canny.io/ testassure…" at bounding box center [291, 191] width 195 height 227
click at [380, 242] on input "checkbox" at bounding box center [383, 241] width 12 height 7
checkbox input "true"
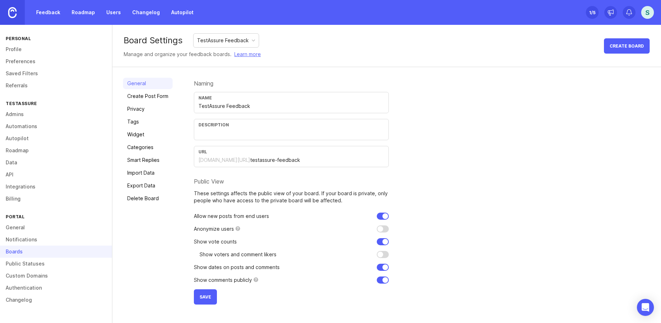
click at [384, 282] on input "checkbox" at bounding box center [383, 279] width 12 height 7
checkbox input "true"
click at [380, 266] on input "checkbox" at bounding box center [383, 267] width 12 height 7
click at [385, 264] on input "checkbox" at bounding box center [383, 267] width 12 height 7
checkbox input "true"
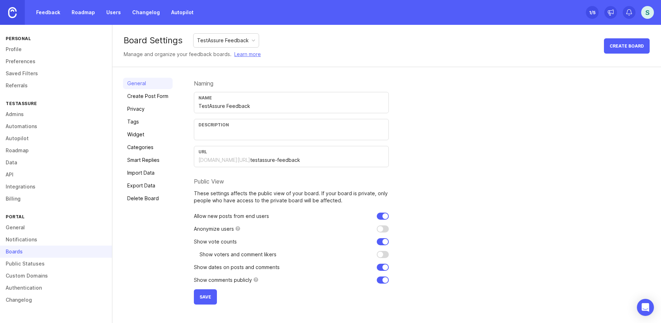
click at [203, 298] on span "Save" at bounding box center [206, 296] width 12 height 5
click at [23, 239] on link "Notifications" at bounding box center [56, 239] width 112 height 12
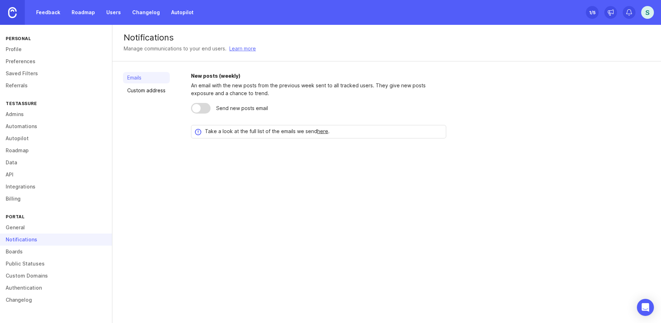
click at [30, 265] on link "Public Statuses" at bounding box center [56, 263] width 112 height 12
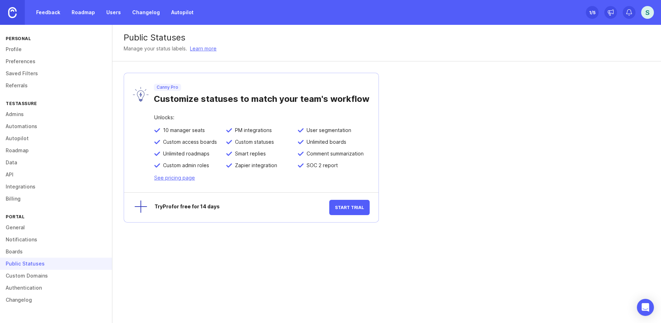
click at [17, 225] on link "General" at bounding box center [56, 227] width 112 height 12
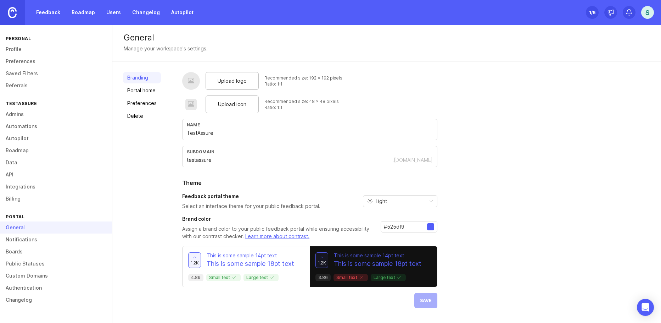
click at [50, 17] on link "Feedback" at bounding box center [48, 12] width 33 height 13
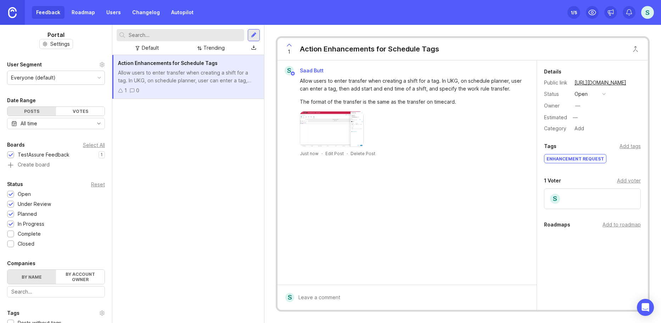
click at [99, 66] on icon at bounding box center [102, 65] width 6 height 6
click at [72, 109] on div "Votes" at bounding box center [80, 111] width 49 height 9
click at [23, 111] on div "Posts" at bounding box center [31, 111] width 49 height 9
click at [605, 92] on div "button" at bounding box center [605, 94] width 4 height 4
click at [173, 154] on div "Action Enhancements for Schedule Tags Allow users to enter transfer when creati…" at bounding box center [188, 189] width 152 height 268
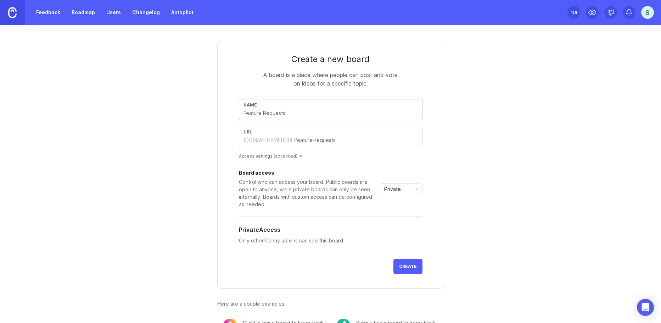
type input "E"
type input "e"
type input "En"
type input "en"
type input "Ena"
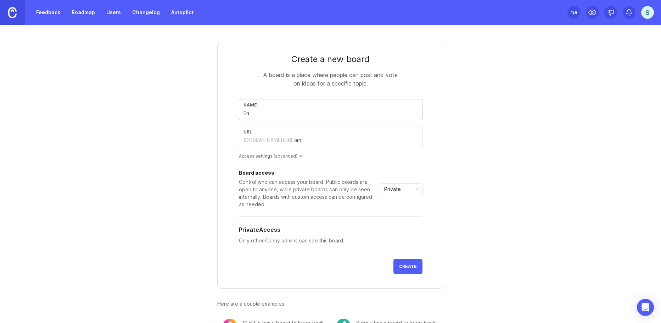
type input "ena"
type input "Enah"
type input "enah"
type input "Ena"
type input "ena"
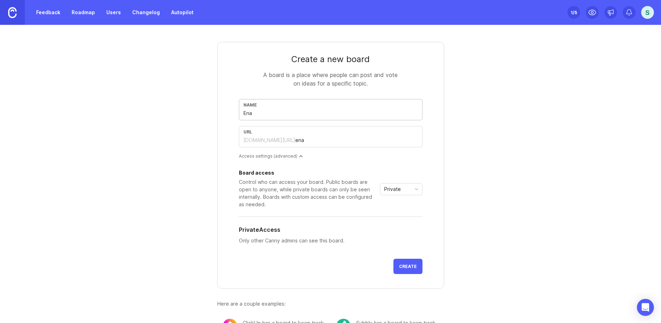
type input "En"
type input "en"
type input "Enh"
type input "enh"
type input "Enha"
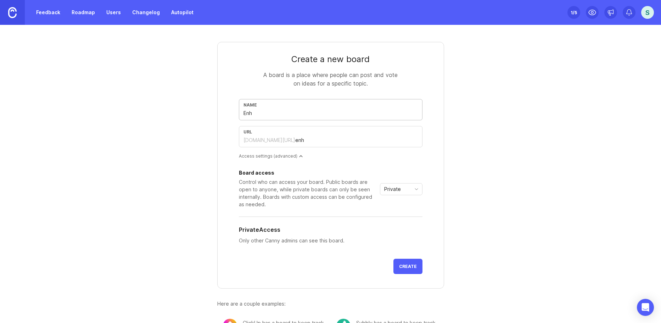
type input "enha"
type input "Enhan"
type input "enhan"
type input "Enhanc"
type input "enhanc"
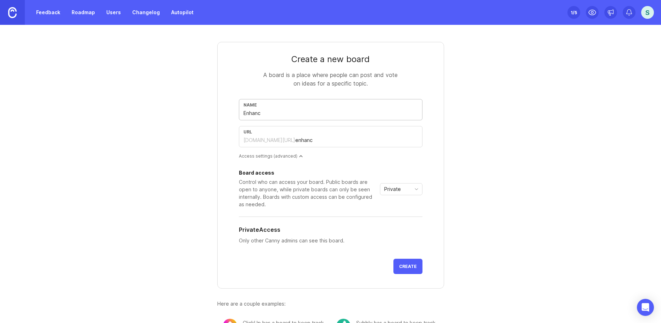
type input "Enhance"
type input "enhance"
type input "Enhancem"
type input "enhancem"
type input "Enhanceme"
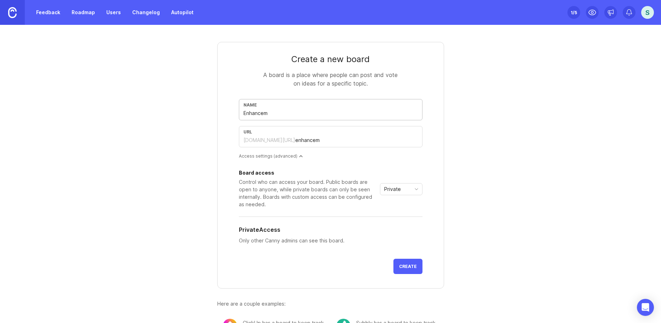
type input "enhanceme"
type input "Enhancemen"
type input "enhancemen"
type input "Enhancement"
type input "enhancement"
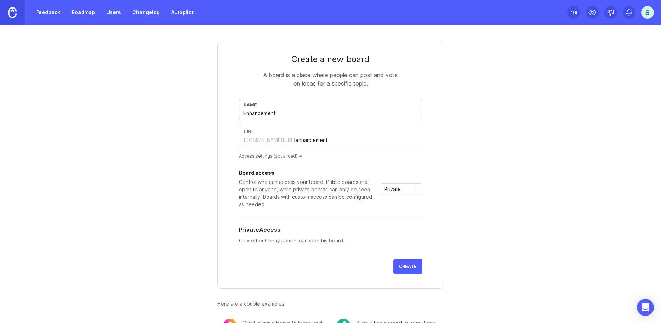
type input "Enhancement R"
type input "enhancement-r"
type input "Enhancement Re"
type input "enhancement-re"
type input "Enhancement Req"
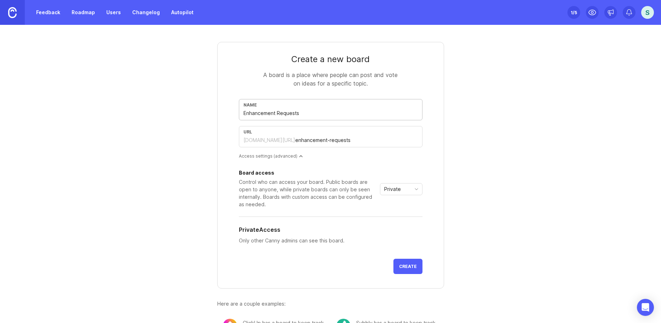
click at [394, 259] on button "Create" at bounding box center [408, 266] width 29 height 15
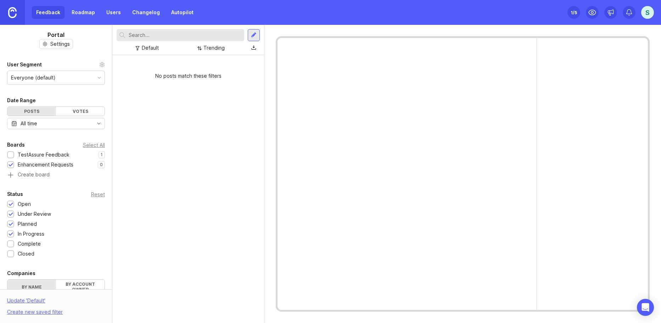
click at [58, 151] on div "TestAssure Feedback" at bounding box center [44, 155] width 52 height 8
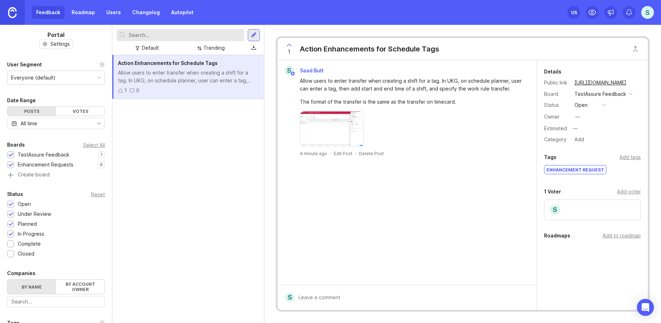
click at [630, 95] on div at bounding box center [632, 94] width 4 height 4
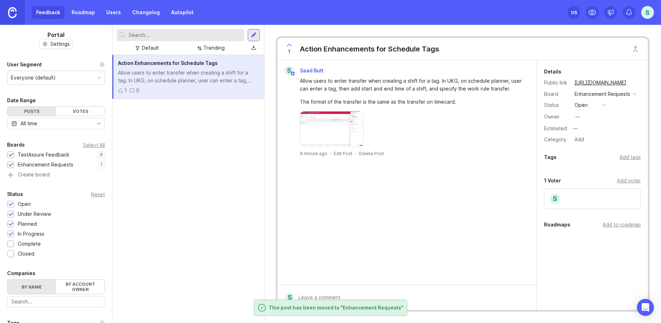
click at [11, 156] on div at bounding box center [11, 155] width 5 height 5
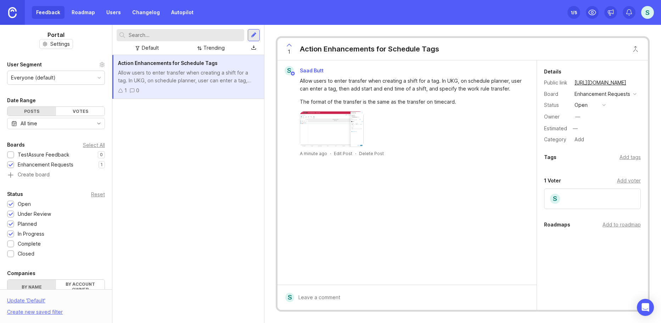
click at [12, 162] on div at bounding box center [11, 164] width 5 height 5
click at [11, 162] on div at bounding box center [11, 164] width 5 height 5
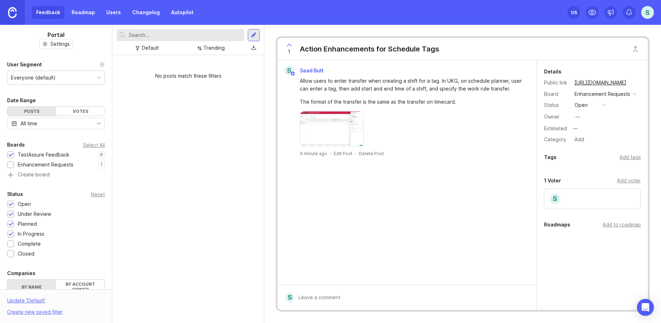
click at [211, 154] on div "No posts match these filters" at bounding box center [188, 189] width 152 height 268
click at [181, 77] on div "No posts match these filters" at bounding box center [188, 75] width 152 height 19
click at [16, 155] on div "TestAssure Feedback" at bounding box center [40, 155] width 66 height 8
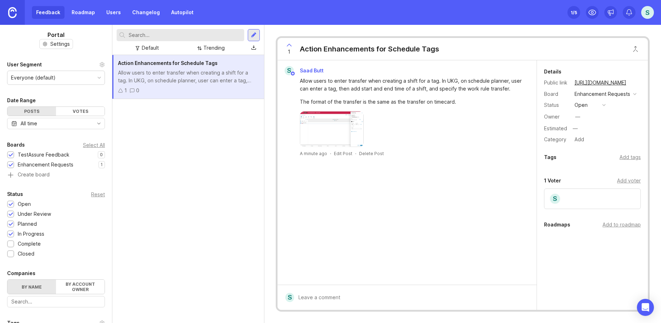
click at [12, 157] on div at bounding box center [11, 155] width 5 height 5
click at [12, 155] on div at bounding box center [11, 155] width 5 height 5
click at [226, 152] on div "Action Enhancements for Schedule Tags Allow users to enter transfer when creati…" at bounding box center [188, 189] width 152 height 268
click at [606, 105] on button "open" at bounding box center [590, 104] width 35 height 9
click at [477, 138] on div at bounding box center [411, 128] width 223 height 35
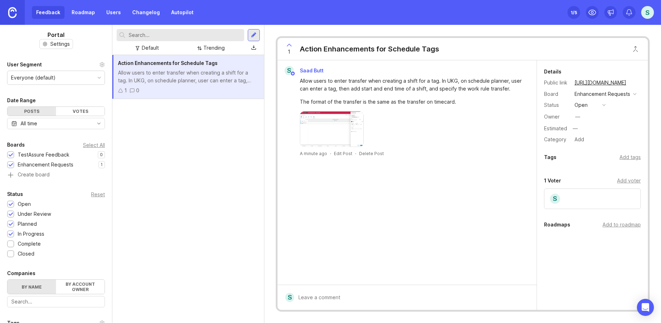
click at [581, 119] on div "—" at bounding box center [577, 116] width 9 height 9
click at [581, 117] on div "—" at bounding box center [577, 116] width 9 height 9
click at [520, 126] on div at bounding box center [411, 128] width 223 height 35
click at [484, 134] on div at bounding box center [411, 128] width 223 height 35
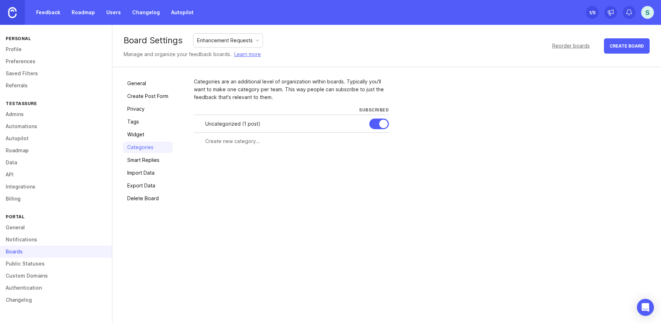
click at [259, 94] on div "Categories are an additional level of organization within boards. Typically you…" at bounding box center [291, 89] width 195 height 23
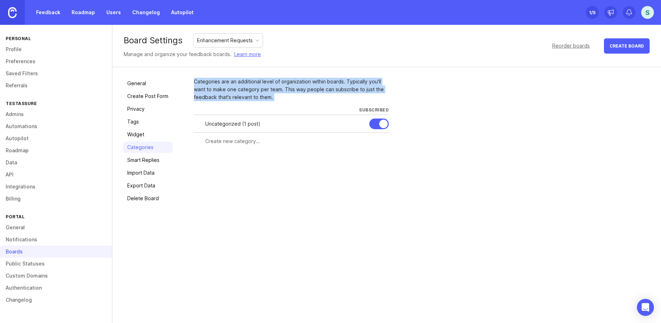
click at [259, 94] on div "Categories are an additional level of organization within boards. Typically you…" at bounding box center [291, 89] width 195 height 23
click at [228, 98] on div "Categories are an additional level of organization within boards. Typically you…" at bounding box center [291, 89] width 195 height 23
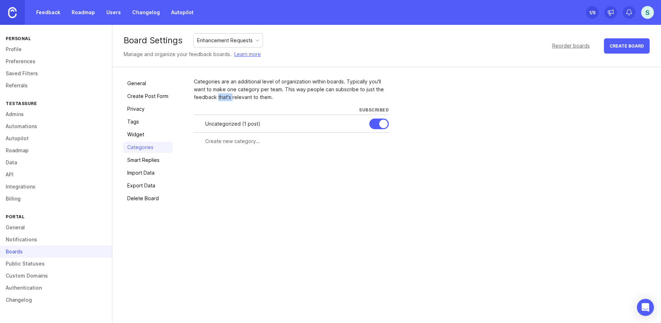
click at [228, 98] on div "Categories are an additional level of organization within boards. Typically you…" at bounding box center [291, 89] width 195 height 23
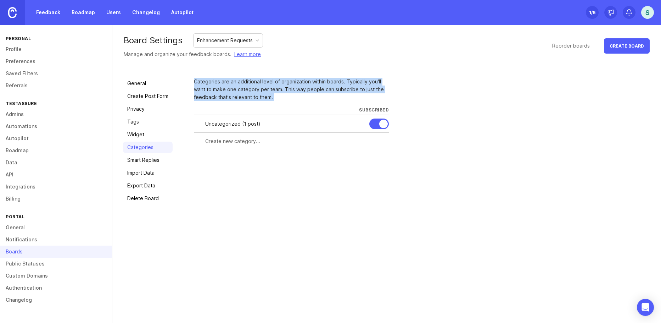
click at [228, 98] on div "Categories are an additional level of organization within boards. Typically you…" at bounding box center [291, 89] width 195 height 23
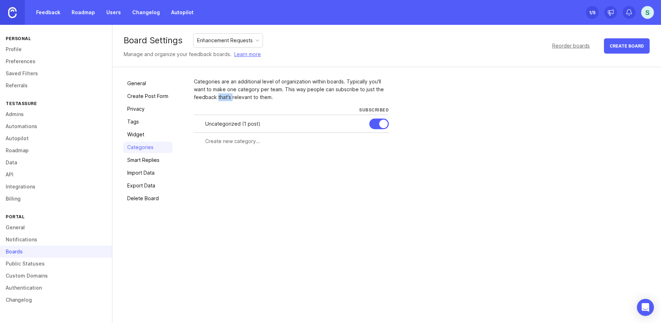
click at [228, 98] on div "Categories are an additional level of organization within boards. Typically you…" at bounding box center [291, 89] width 195 height 23
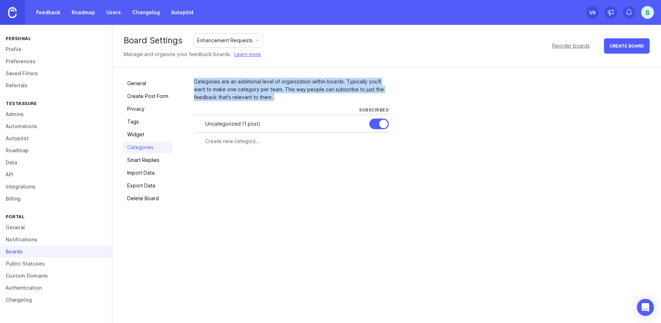
click at [228, 98] on div "Categories are an additional level of organization within boards. Typically you…" at bounding box center [291, 89] width 195 height 23
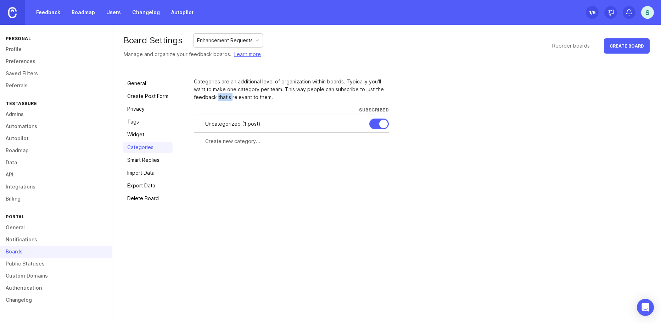
click at [228, 98] on div "Categories are an additional level of organization within boards. Typically you…" at bounding box center [291, 89] width 195 height 23
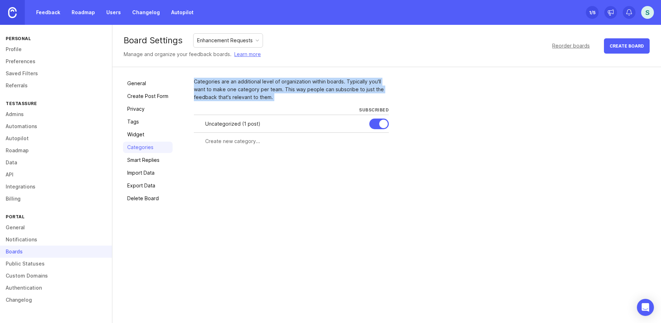
click at [228, 98] on div "Categories are an additional level of organization within boards. Typically you…" at bounding box center [291, 89] width 195 height 23
click at [377, 124] on div at bounding box center [380, 123] width 20 height 11
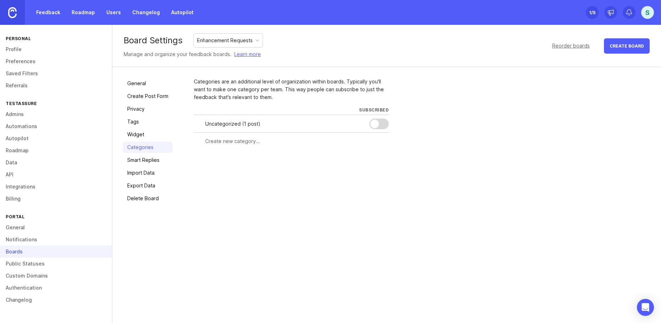
click at [251, 142] on input "text" at bounding box center [294, 141] width 179 height 8
click at [45, 9] on link "Feedback" at bounding box center [48, 12] width 33 height 13
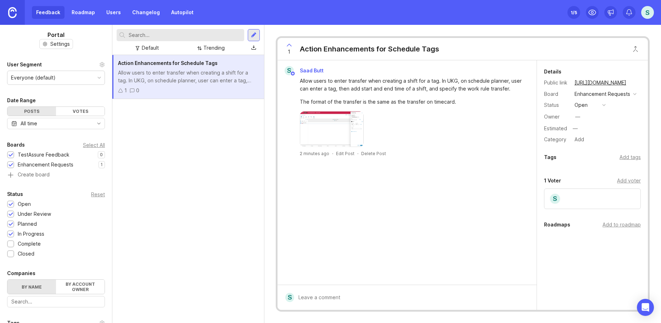
click at [504, 183] on div "S Saad Butt Allow users to enter transfer when creating a shift for a tag. In U…" at bounding box center [407, 172] width 259 height 224
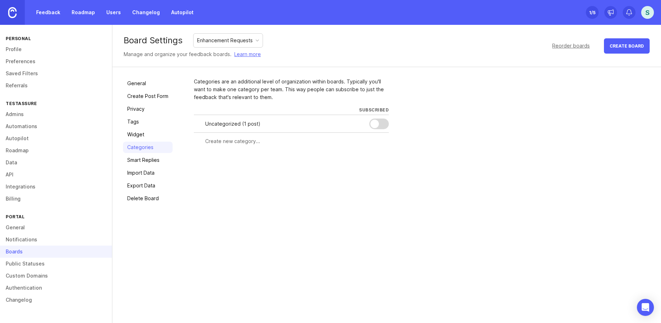
click at [381, 126] on div at bounding box center [380, 123] width 20 height 11
click at [366, 126] on div "Uncategorized ( 1 post )" at bounding box center [291, 124] width 195 height 18
click at [372, 126] on div at bounding box center [380, 123] width 20 height 11
click at [226, 144] on input "text" at bounding box center [294, 141] width 179 height 8
click at [381, 125] on div at bounding box center [380, 123] width 20 height 11
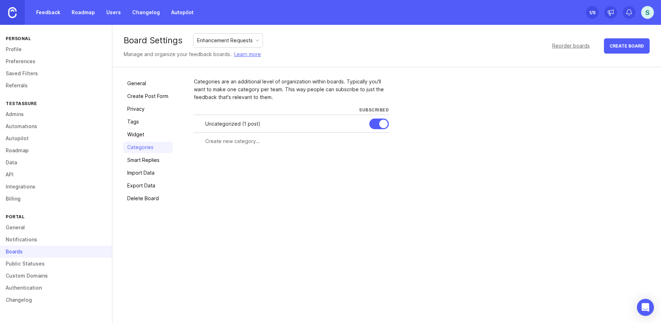
click at [43, 12] on link "Feedback" at bounding box center [48, 12] width 33 height 13
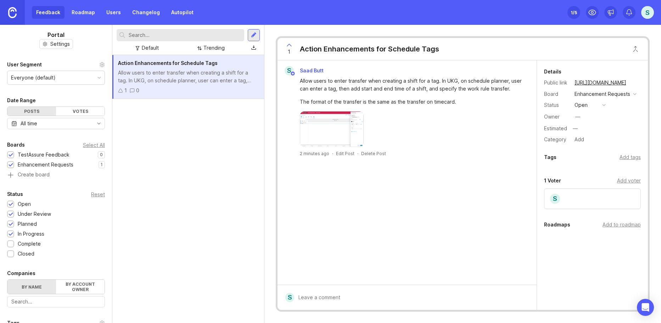
click at [483, 188] on div "S Saad Butt Allow users to enter transfer when creating a shift for a tag. In U…" at bounding box center [407, 172] width 259 height 224
click at [644, 13] on div "S" at bounding box center [648, 12] width 13 height 13
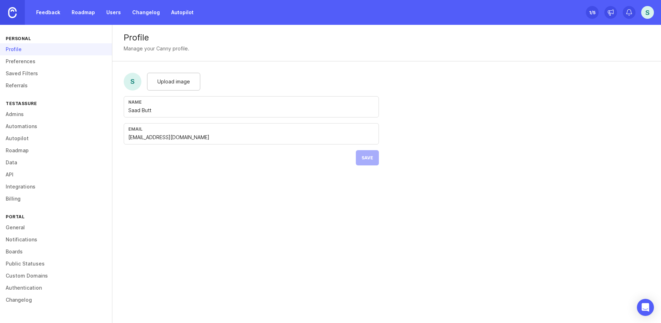
click at [22, 239] on link "Notifications" at bounding box center [56, 239] width 112 height 12
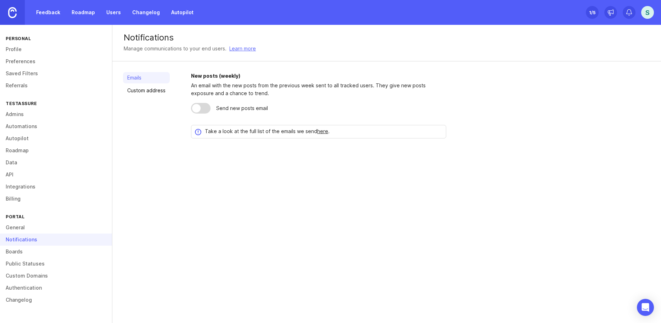
click at [157, 87] on link "Custom address" at bounding box center [146, 90] width 47 height 11
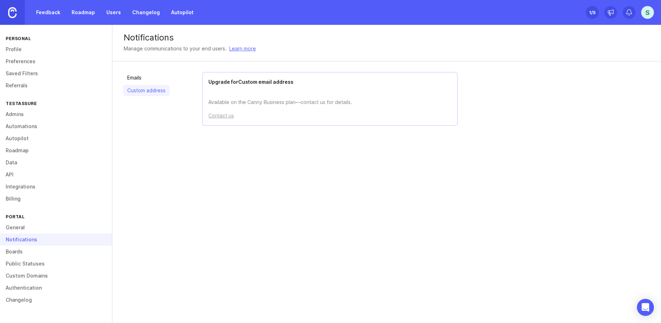
click at [145, 78] on link "Emails" at bounding box center [146, 77] width 47 height 11
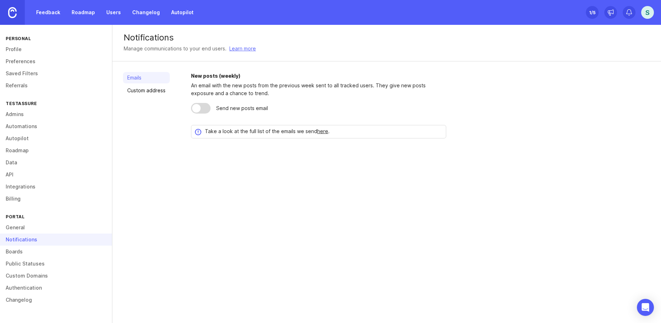
click at [204, 108] on div at bounding box center [201, 108] width 20 height 11
click at [194, 107] on div at bounding box center [201, 108] width 20 height 11
click at [324, 140] on link "here" at bounding box center [322, 142] width 11 height 6
click at [647, 12] on div "S" at bounding box center [648, 12] width 13 height 13
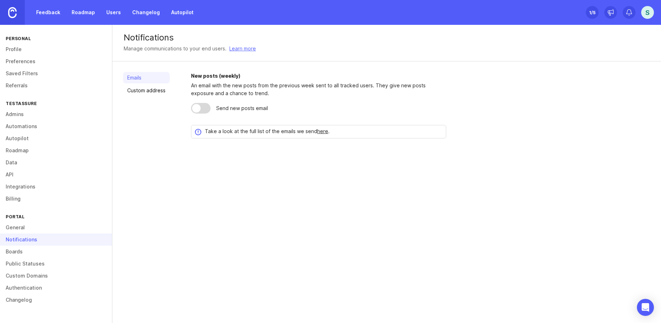
click at [44, 12] on link "Feedback" at bounding box center [48, 12] width 33 height 13
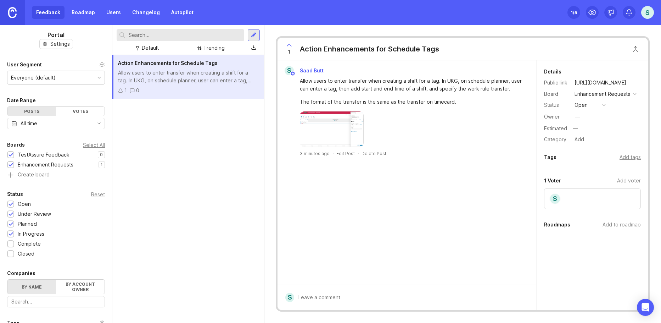
click at [37, 164] on div "Enhancement Requests" at bounding box center [46, 165] width 56 height 8
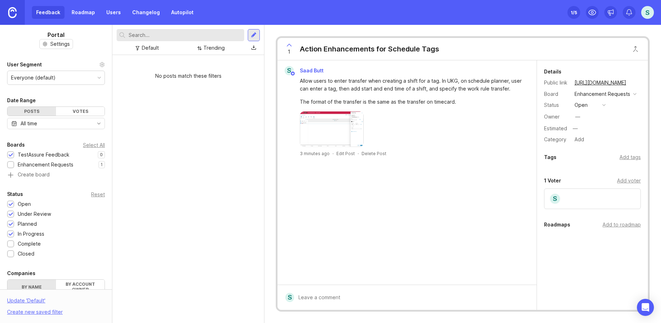
click at [37, 164] on div "Enhancement Requests" at bounding box center [46, 165] width 56 height 8
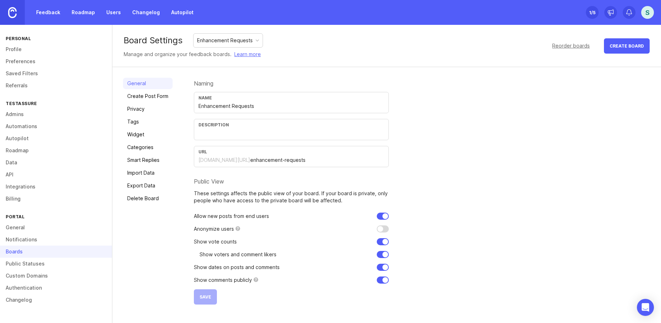
click at [134, 124] on link "Tags" at bounding box center [148, 121] width 50 height 11
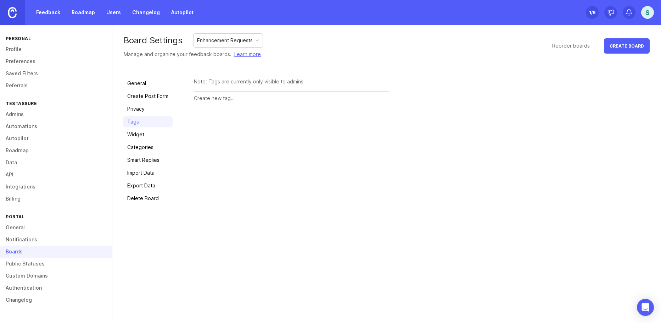
click at [138, 106] on link "Privacy" at bounding box center [148, 108] width 50 height 11
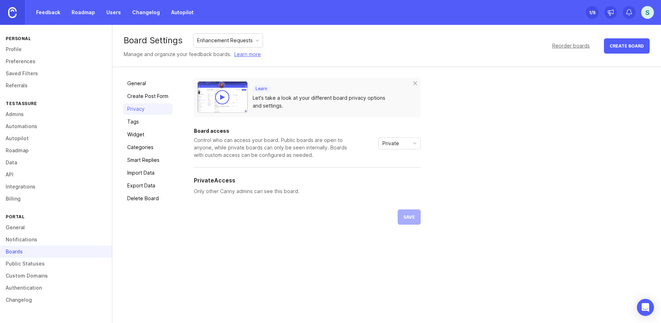
click at [138, 98] on link "Create Post Form" at bounding box center [148, 95] width 50 height 11
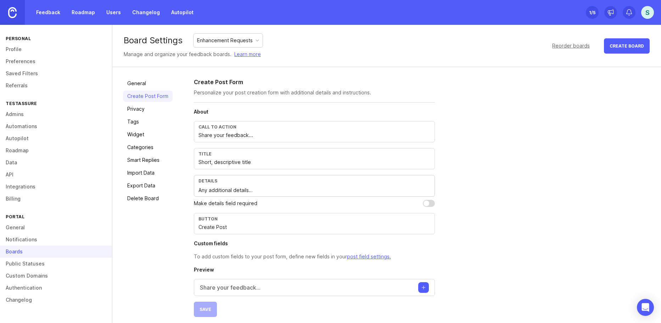
click at [137, 85] on link "General" at bounding box center [148, 83] width 50 height 11
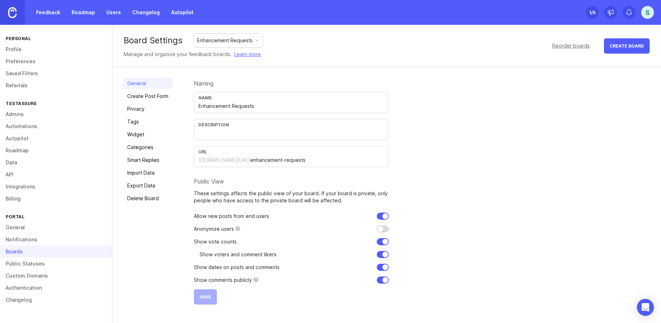
click at [136, 117] on link "Tags" at bounding box center [148, 121] width 50 height 11
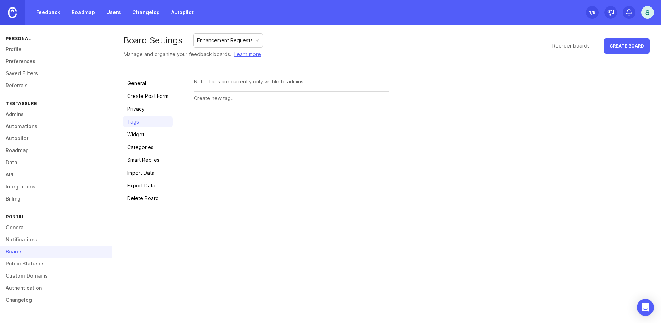
click at [48, 10] on link "Feedback" at bounding box center [48, 12] width 33 height 13
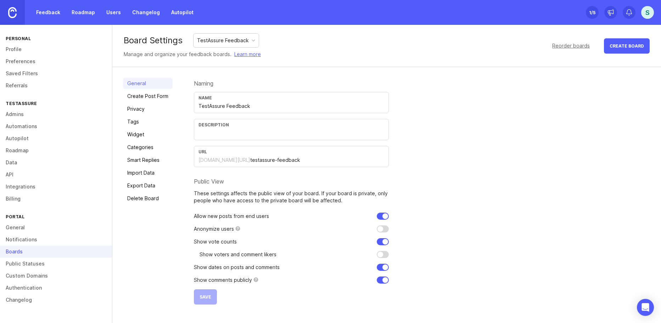
click at [138, 119] on link "Tags" at bounding box center [148, 121] width 50 height 11
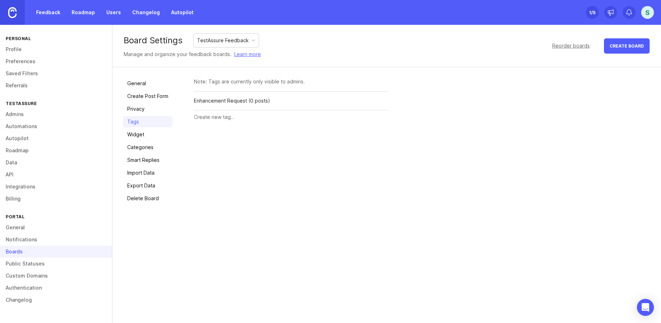
click at [0, 0] on div "Delete" at bounding box center [0, 0] width 0 height 0
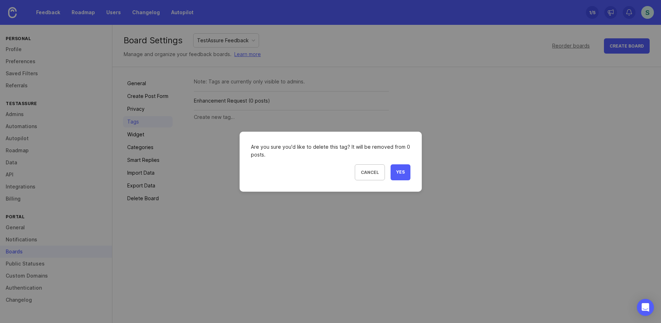
click at [392, 171] on button "Yes" at bounding box center [401, 172] width 20 height 16
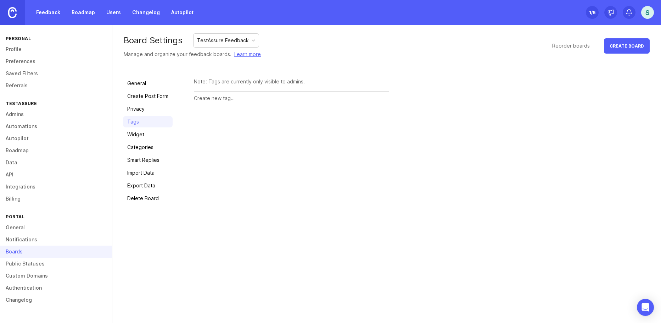
click at [26, 237] on link "Notifications" at bounding box center [56, 239] width 112 height 12
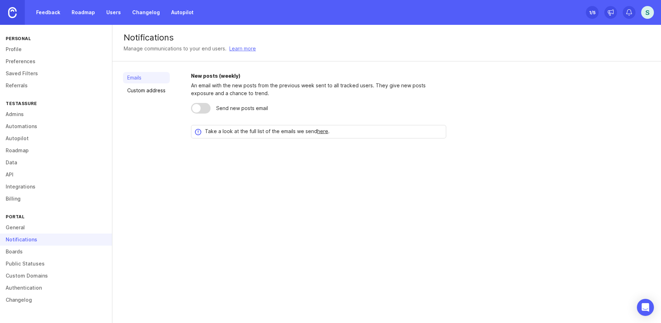
click at [26, 246] on link "Boards" at bounding box center [56, 251] width 112 height 12
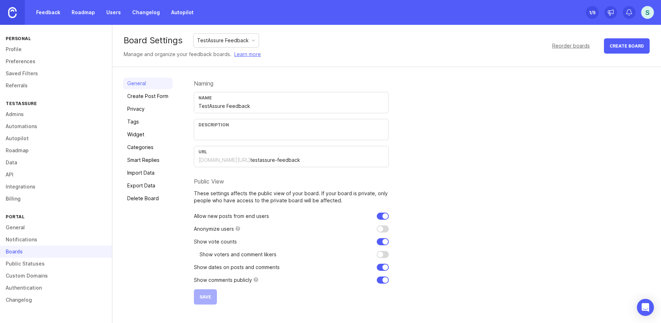
click at [15, 241] on link "Notifications" at bounding box center [56, 239] width 112 height 12
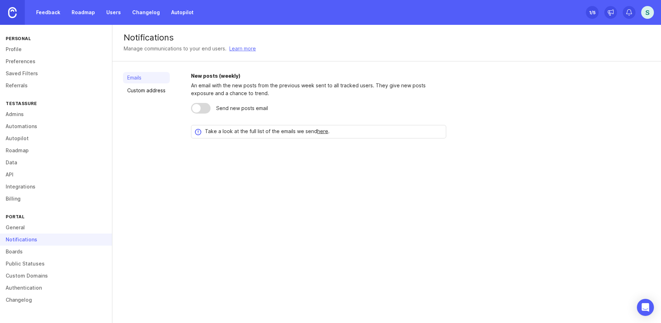
click at [16, 228] on link "General" at bounding box center [56, 227] width 112 height 12
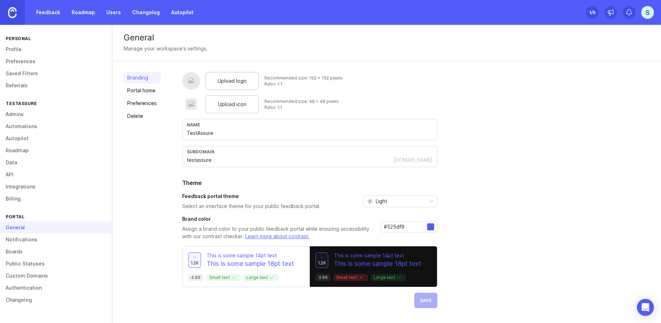
click at [46, 13] on link "Feedback" at bounding box center [48, 12] width 33 height 13
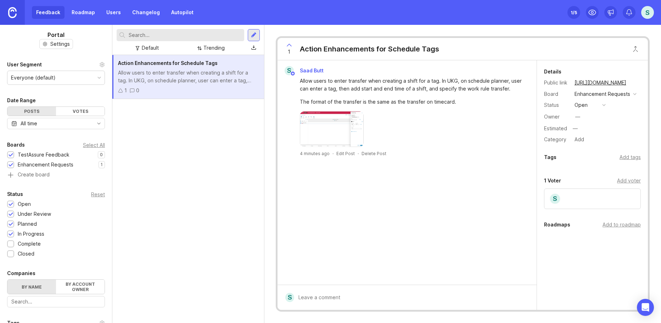
click at [211, 116] on div "Action Enhancements for Schedule Tags Allow users to enter transfer when creati…" at bounding box center [188, 189] width 152 height 268
click at [200, 77] on div "Allow users to enter transfer when creating a shift for a tag. In UKG, on sched…" at bounding box center [188, 77] width 140 height 16
click at [46, 162] on div "Enhancement Requests" at bounding box center [46, 165] width 56 height 8
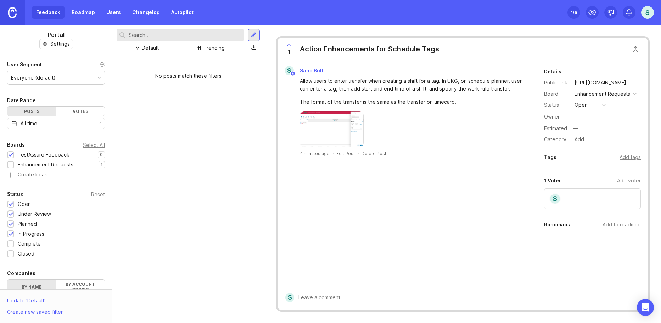
click at [46, 155] on div "TestAssure Feedback" at bounding box center [44, 155] width 52 height 8
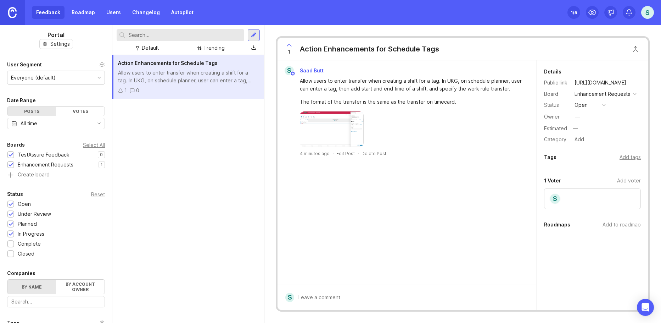
click at [349, 49] on div "Action Enhancements for Schedule Tags" at bounding box center [369, 49] width 139 height 10
click at [435, 45] on div "Action Enhancements for Schedule Tags" at bounding box center [369, 49] width 139 height 10
click at [229, 77] on div "Allow users to enter transfer when creating a shift for a tag. In UKG, on sched…" at bounding box center [188, 77] width 140 height 16
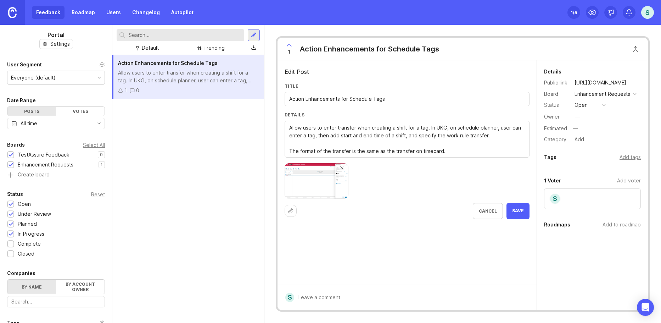
click at [339, 99] on input "Action Enhancements for Schedule Tags" at bounding box center [407, 99] width 236 height 8
click at [520, 209] on span "Save" at bounding box center [518, 211] width 12 height 6
click at [604, 103] on div "button" at bounding box center [605, 105] width 4 height 4
click at [606, 99] on div "Details Public link https://testassure.canny.io/enhancement-requests/p/action-e…" at bounding box center [592, 105] width 111 height 77
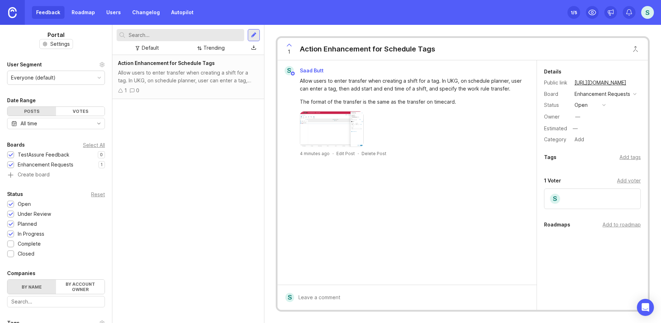
click at [629, 161] on div "Add tags" at bounding box center [630, 157] width 21 height 8
click at [605, 176] on input "text" at bounding box center [593, 172] width 88 height 8
click at [575, 176] on input "text" at bounding box center [593, 172] width 88 height 8
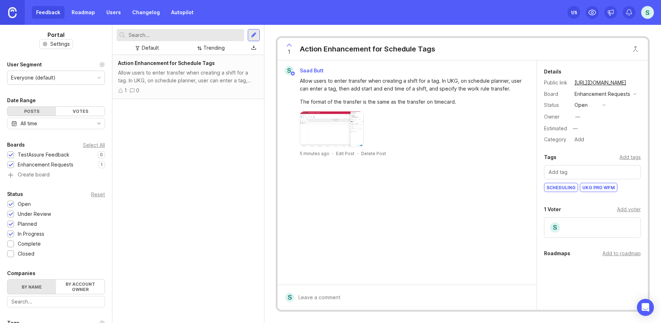
click at [426, 219] on div "S Saad Butt Allow users to enter transfer when creating a shift for a tag. In U…" at bounding box center [407, 172] width 259 height 224
click at [317, 193] on div "S Saad Butt Allow users to enter transfer when creating a shift for a tag. In U…" at bounding box center [407, 172] width 259 height 224
click at [611, 11] on icon at bounding box center [611, 12] width 5 height 4
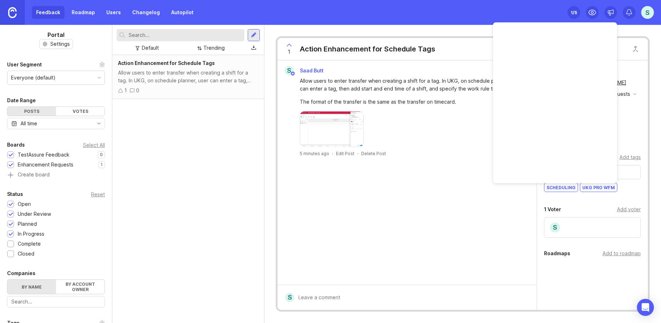
click at [611, 11] on icon at bounding box center [611, 12] width 5 height 4
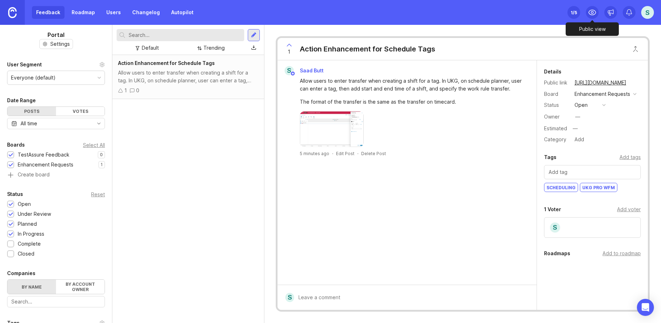
click at [595, 10] on icon at bounding box center [592, 12] width 9 height 9
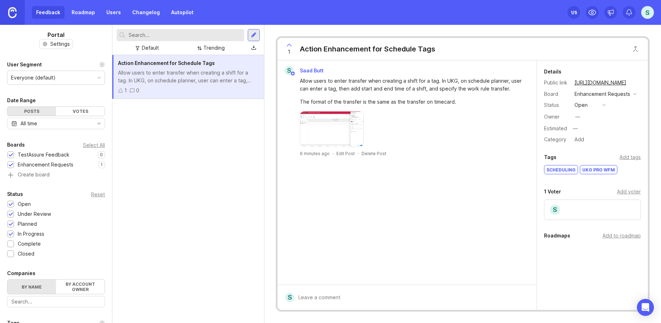
click at [127, 165] on div "Action Enhancement for Schedule Tags Allow users to enter transfer when creatin…" at bounding box center [188, 189] width 152 height 268
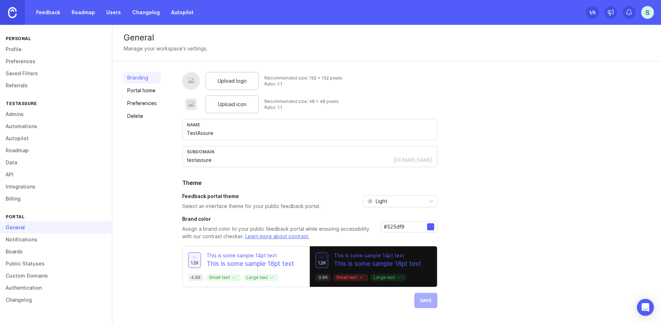
click at [34, 240] on link "Notifications" at bounding box center [56, 239] width 112 height 12
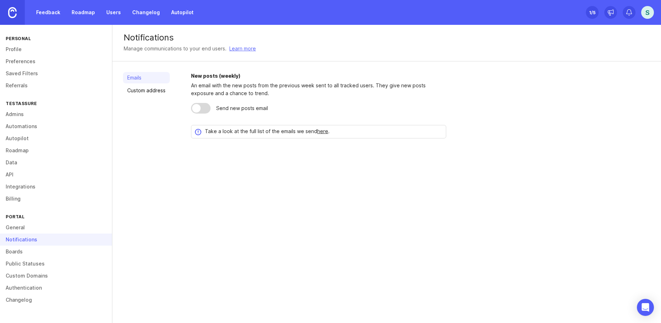
click at [33, 251] on link "Boards" at bounding box center [56, 251] width 112 height 12
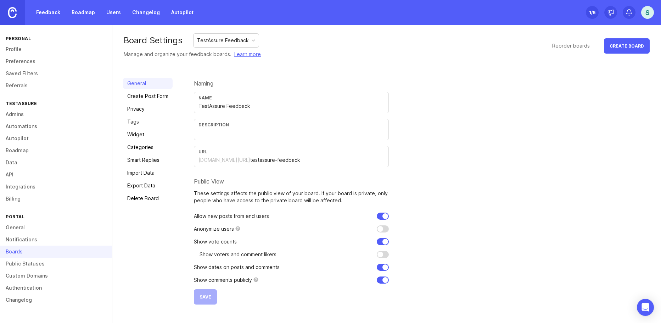
click at [165, 108] on link "Privacy" at bounding box center [148, 108] width 50 height 11
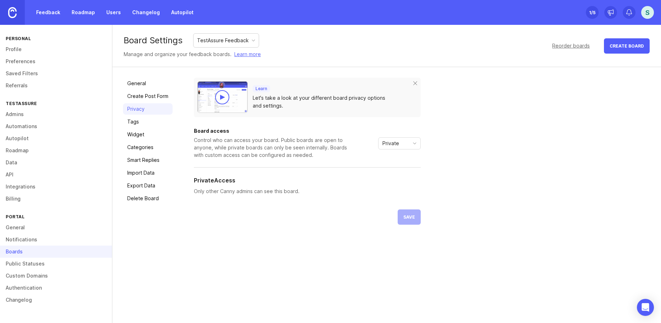
click at [221, 43] on div "TestAssure Feedback" at bounding box center [223, 41] width 52 height 8
click at [137, 120] on link "Tags" at bounding box center [148, 121] width 50 height 11
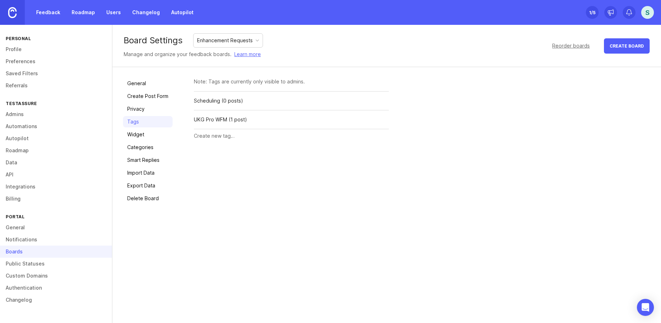
click at [138, 109] on link "Privacy" at bounding box center [148, 108] width 50 height 11
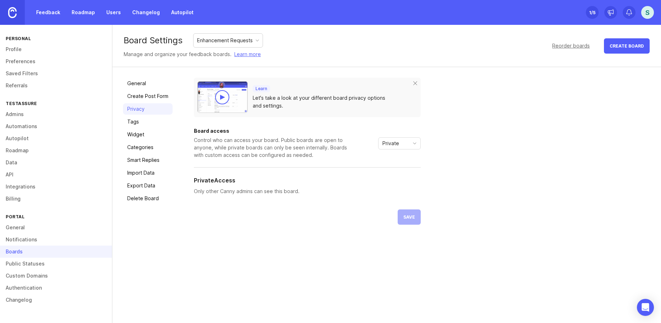
click at [52, 12] on link "Feedback" at bounding box center [48, 12] width 33 height 13
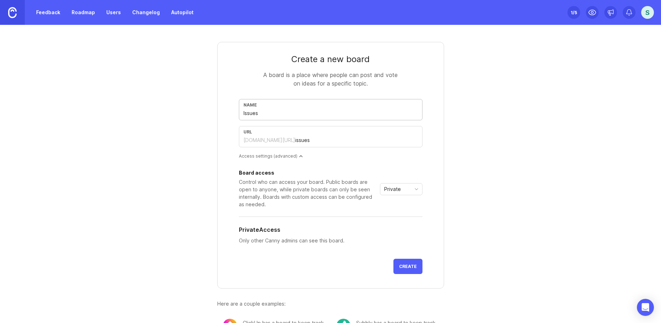
click at [394, 259] on button "Create" at bounding box center [408, 266] width 29 height 15
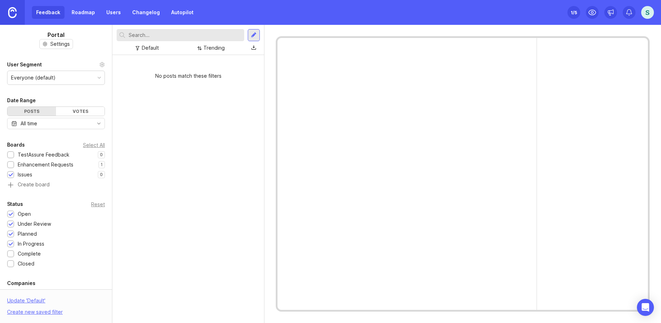
click at [257, 34] on div at bounding box center [254, 35] width 12 height 12
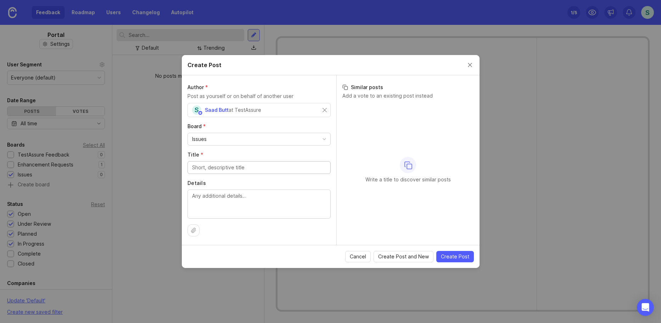
click at [249, 140] on div "Issues" at bounding box center [259, 139] width 143 height 12
click at [249, 137] on div "Issues" at bounding box center [259, 139] width 143 height 12
click at [356, 259] on span "Cancel" at bounding box center [358, 256] width 16 height 7
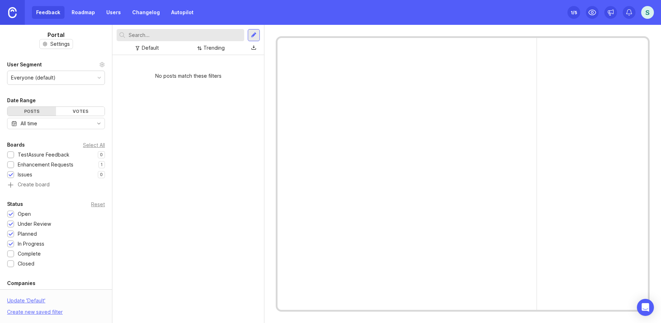
click at [60, 164] on div "Enhancement Requests" at bounding box center [46, 165] width 56 height 8
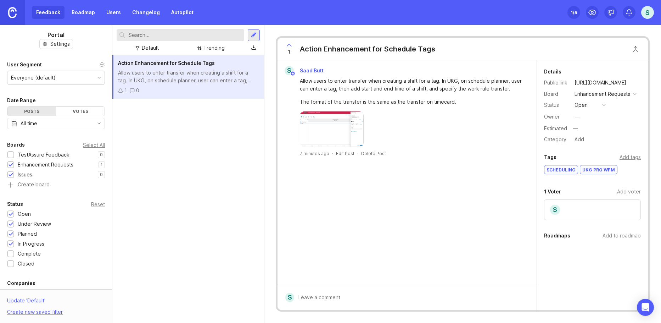
click at [27, 154] on div "TestAssure Feedback" at bounding box center [44, 155] width 52 height 8
click at [172, 77] on div "Allow users to enter transfer when creating a shift for a tag. In UKG, on sched…" at bounding box center [188, 77] width 140 height 16
click at [632, 155] on div "Add tags" at bounding box center [630, 157] width 21 height 8
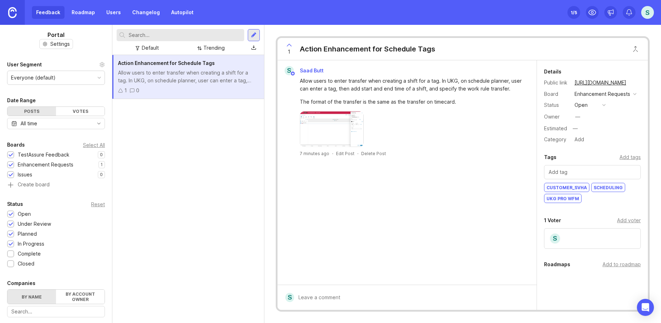
click at [571, 192] on div "Customer_SVHA" at bounding box center [567, 187] width 45 height 9
click at [626, 161] on div "Add tags" at bounding box center [630, 157] width 21 height 8
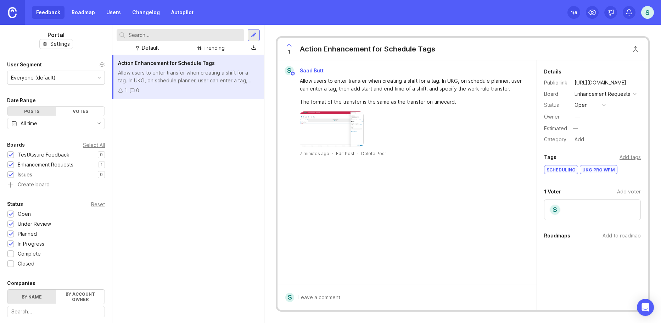
click at [630, 160] on div "Add tags" at bounding box center [630, 157] width 21 height 8
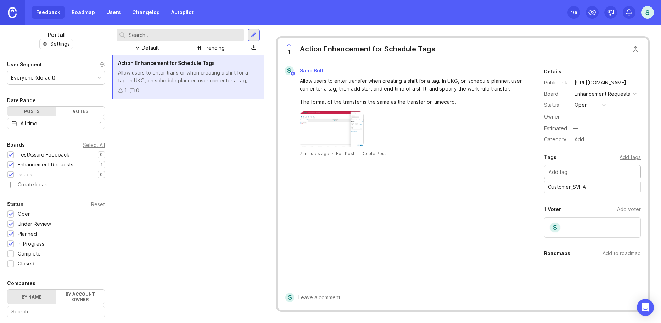
click at [596, 176] on input "text" at bounding box center [593, 172] width 88 height 8
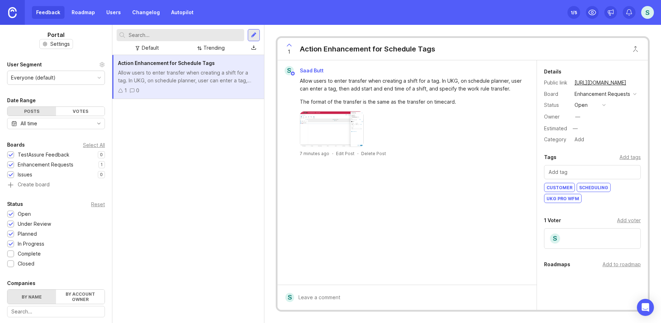
click at [596, 176] on input "text" at bounding box center [593, 172] width 88 height 8
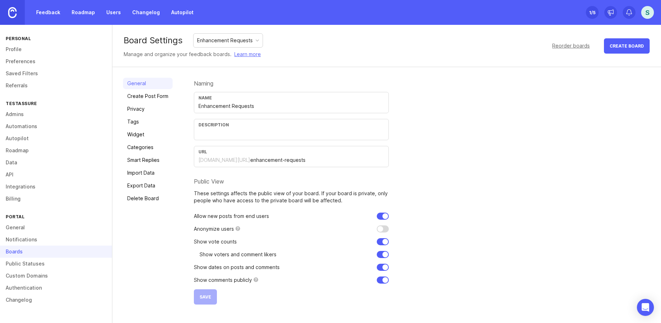
click at [133, 123] on link "Tags" at bounding box center [148, 121] width 50 height 11
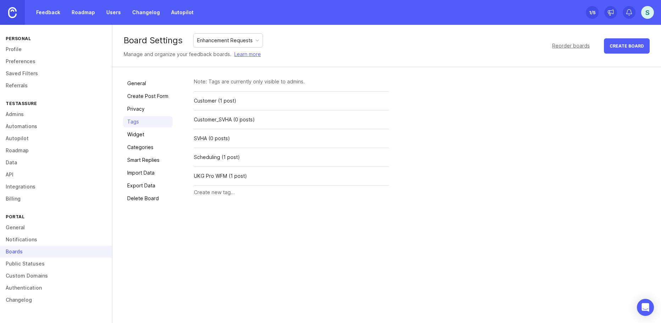
click at [0, 0] on div "Delete" at bounding box center [0, 0] width 0 height 0
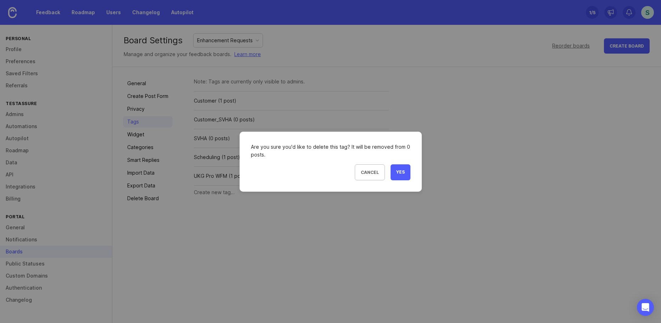
click at [400, 168] on button "Yes" at bounding box center [401, 172] width 20 height 16
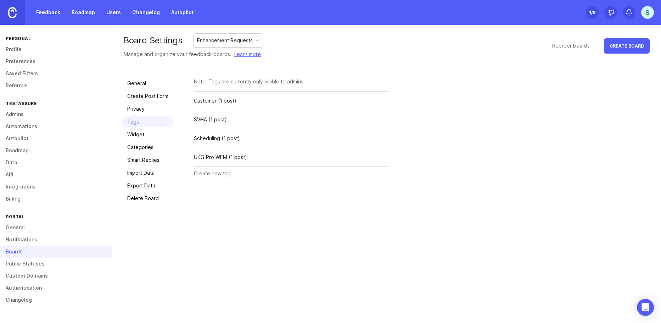
click at [48, 12] on link "Feedback" at bounding box center [48, 12] width 33 height 13
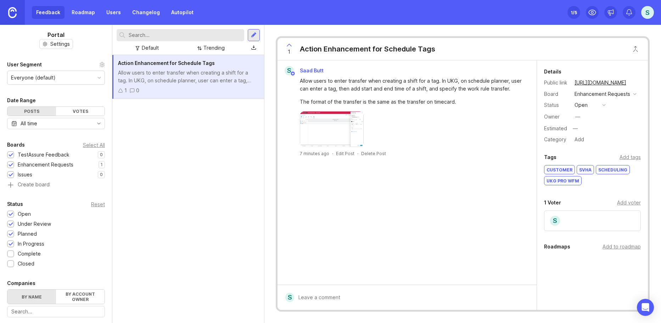
click at [254, 34] on div at bounding box center [254, 35] width 6 height 6
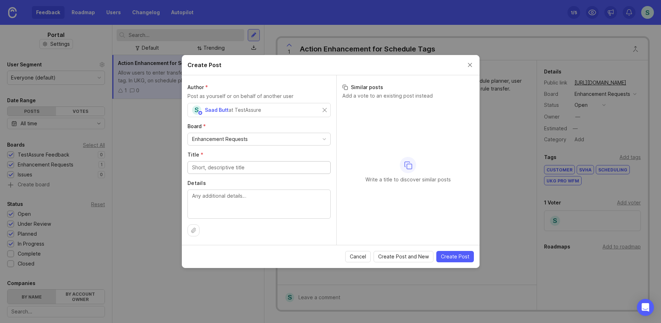
click at [266, 139] on div "Enhancement Requests" at bounding box center [259, 139] width 143 height 12
click at [220, 166] on input "Title *" at bounding box center [259, 167] width 134 height 8
click at [213, 205] on textarea "Details" at bounding box center [259, 203] width 134 height 23
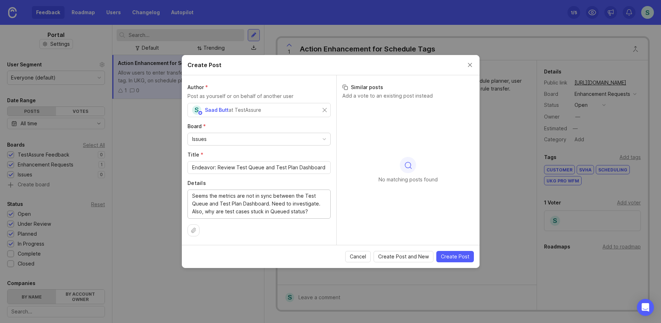
click at [455, 258] on span "Create Post" at bounding box center [455, 256] width 28 height 7
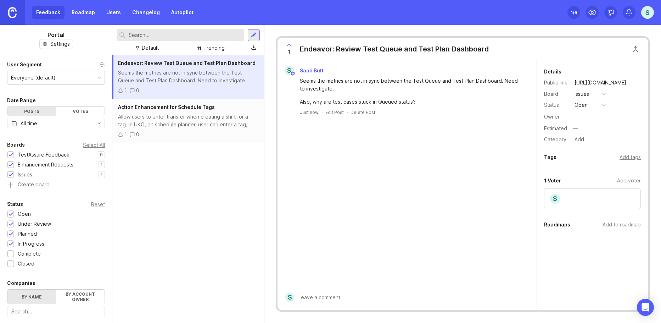
click at [603, 105] on div "button" at bounding box center [605, 105] width 4 height 4
click at [605, 105] on div "button" at bounding box center [605, 105] width 4 height 4
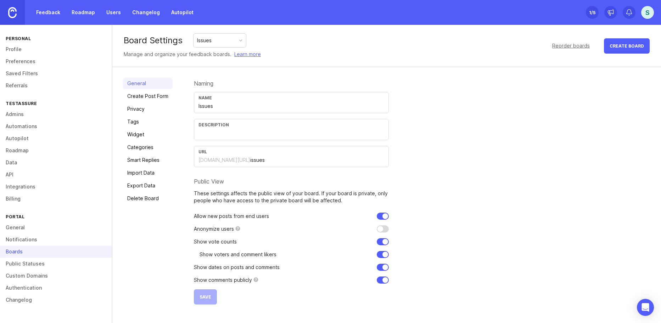
click at [155, 135] on link "Widget" at bounding box center [148, 134] width 50 height 11
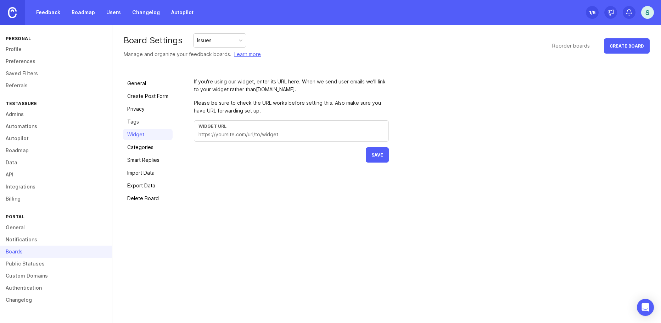
click at [154, 125] on link "Tags" at bounding box center [148, 121] width 50 height 11
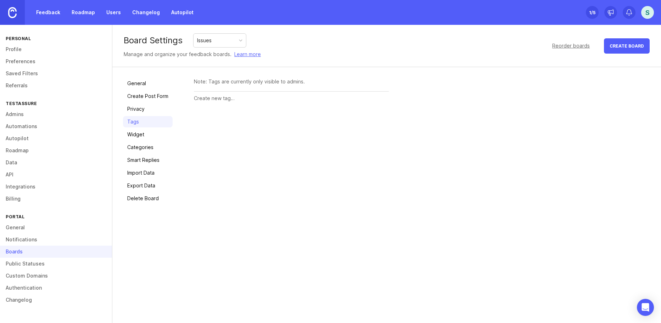
click at [153, 110] on link "Privacy" at bounding box center [148, 108] width 50 height 11
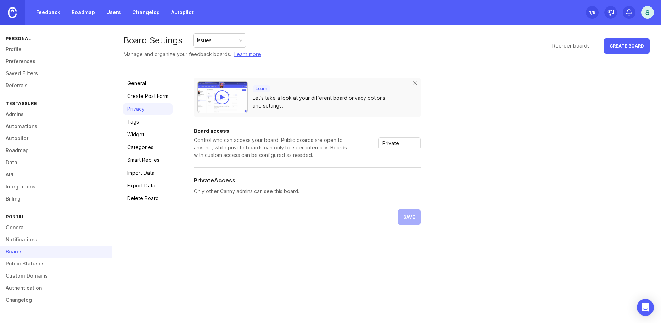
click at [154, 100] on link "Create Post Form" at bounding box center [148, 95] width 50 height 11
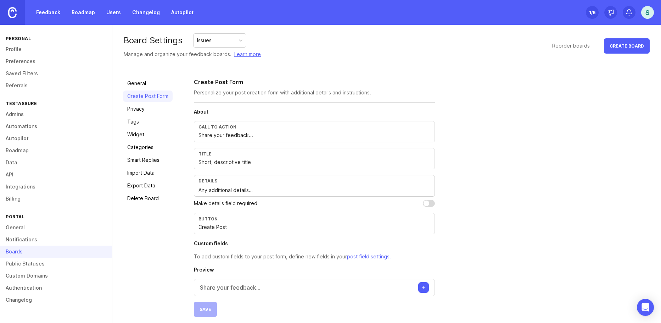
scroll to position [5, 0]
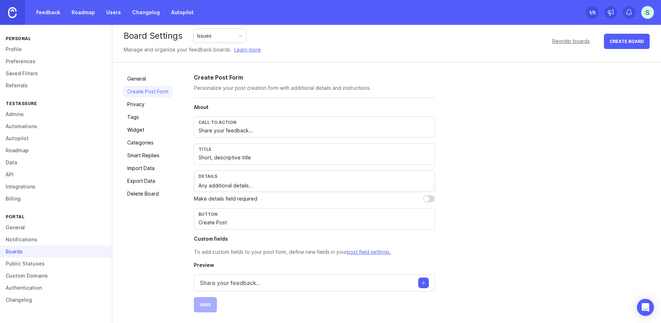
click at [150, 157] on link "Smart Replies" at bounding box center [148, 155] width 50 height 11
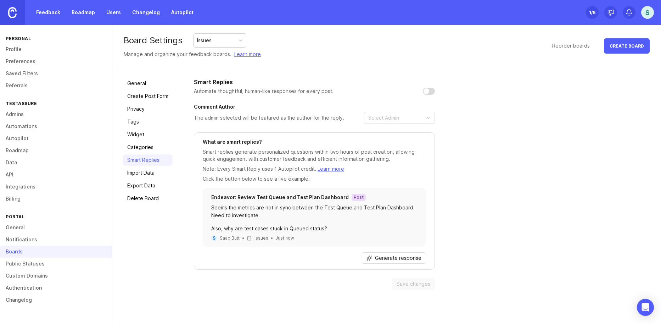
click at [147, 144] on link "Categories" at bounding box center [148, 147] width 50 height 11
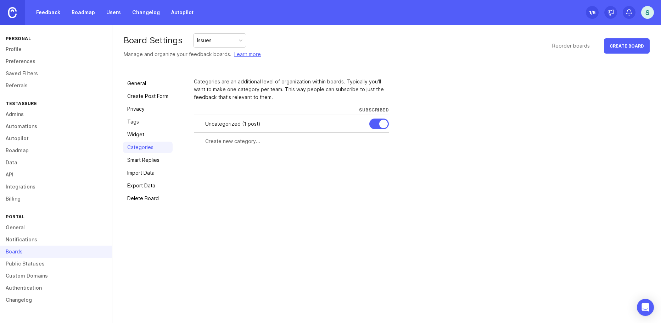
click at [142, 82] on link "General" at bounding box center [148, 83] width 50 height 11
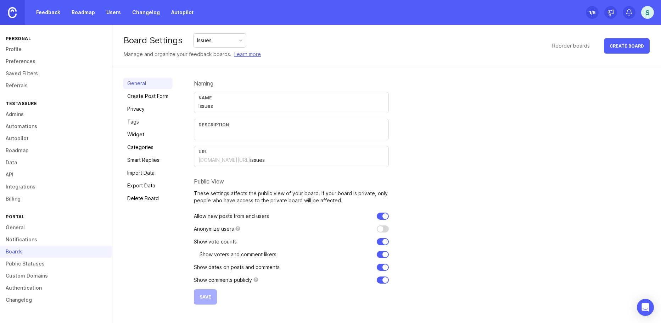
click at [145, 95] on link "Create Post Form" at bounding box center [148, 95] width 50 height 11
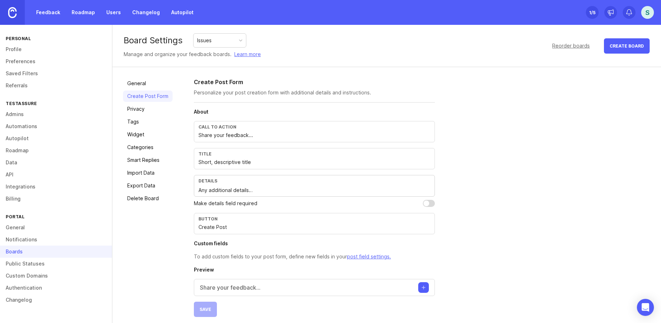
click at [142, 111] on link "Privacy" at bounding box center [148, 108] width 50 height 11
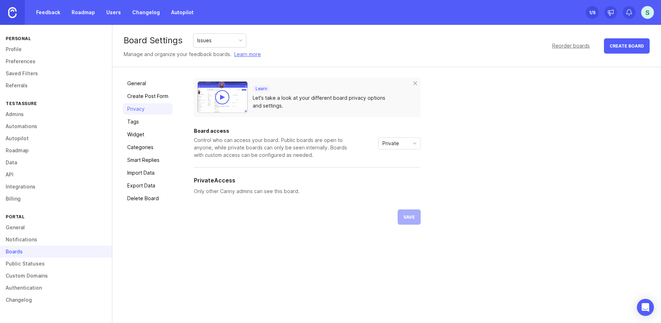
click at [142, 124] on link "Tags" at bounding box center [148, 121] width 50 height 11
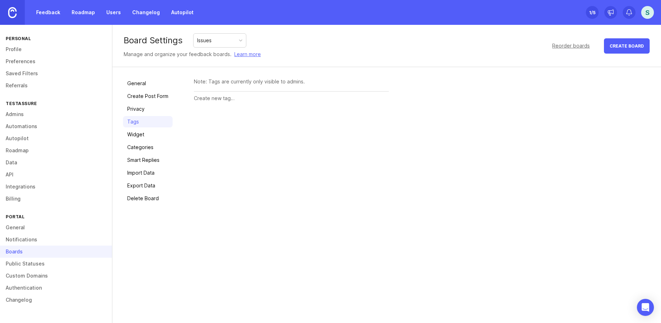
click at [142, 110] on link "Privacy" at bounding box center [148, 108] width 50 height 11
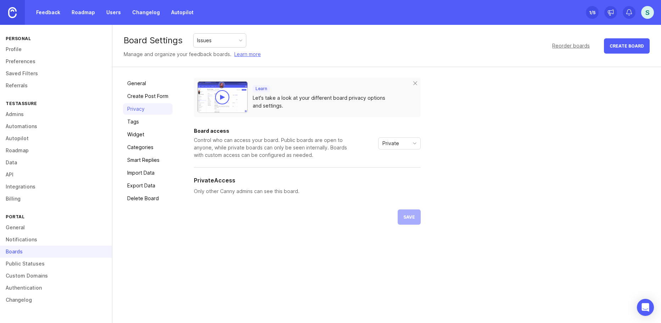
click at [141, 124] on link "Tags" at bounding box center [148, 121] width 50 height 11
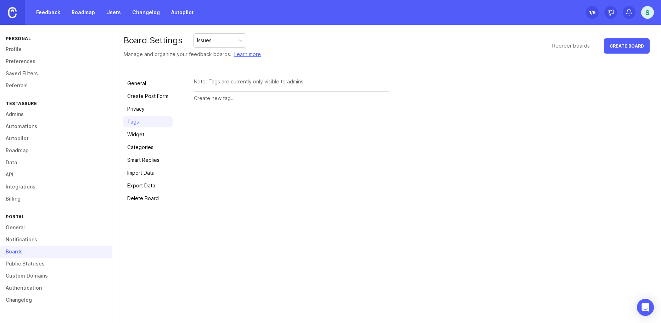
click at [141, 137] on link "Widget" at bounding box center [148, 134] width 50 height 11
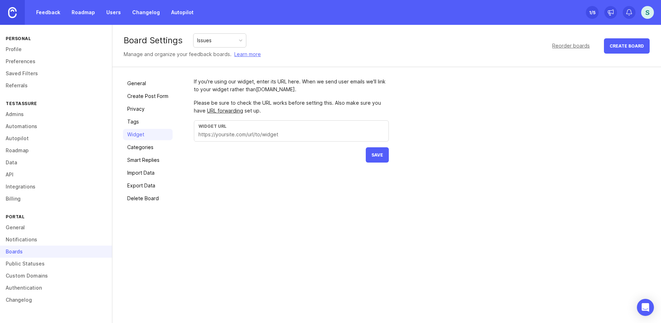
click at [141, 149] on link "Categories" at bounding box center [148, 147] width 50 height 11
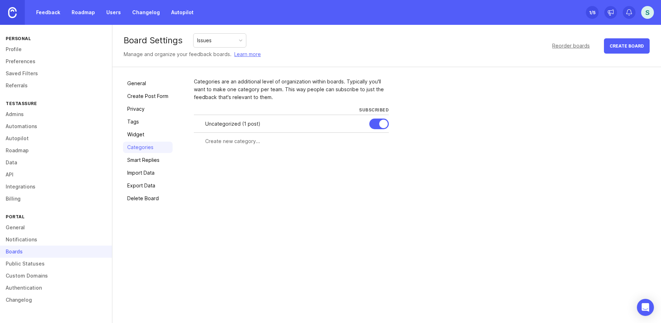
click at [141, 162] on link "Smart Replies" at bounding box center [148, 159] width 50 height 11
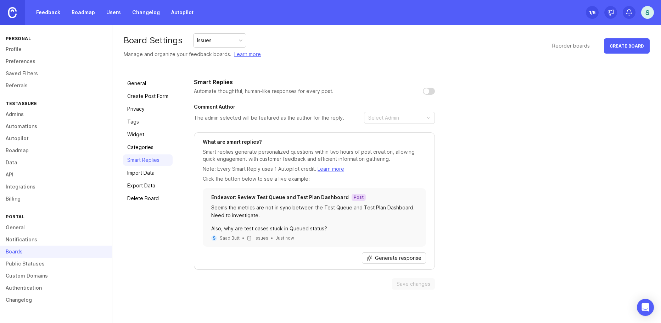
click at [142, 172] on link "Import Data" at bounding box center [148, 172] width 50 height 11
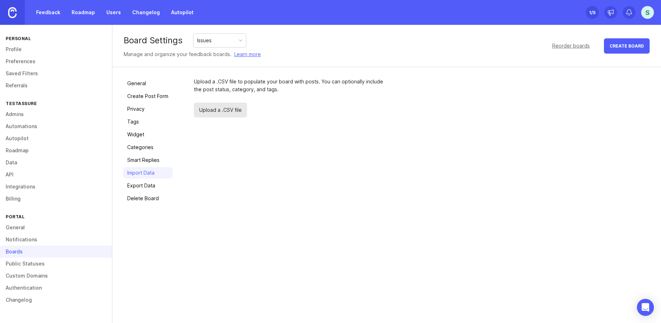
click at [139, 187] on link "Export Data" at bounding box center [148, 185] width 50 height 11
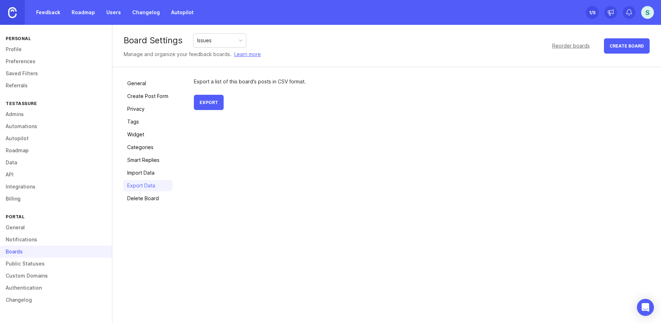
click at [138, 197] on link "Delete Board" at bounding box center [148, 198] width 50 height 11
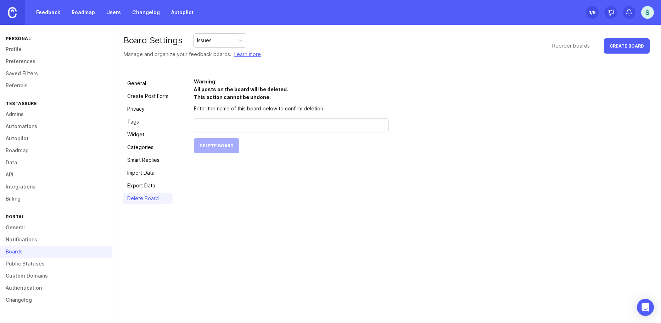
click at [41, 18] on link "Feedback" at bounding box center [48, 12] width 33 height 13
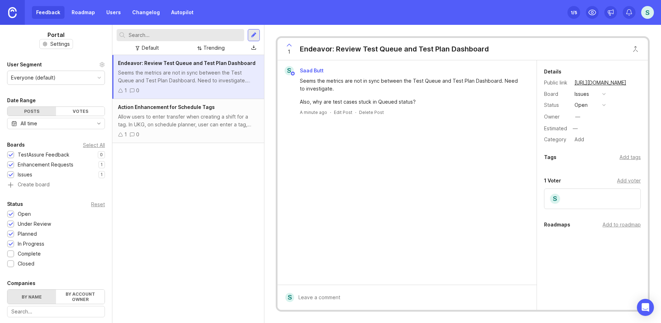
click at [163, 135] on div "1 0" at bounding box center [188, 135] width 140 height 8
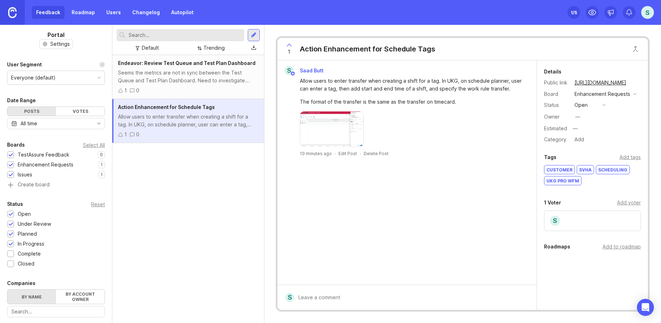
click at [163, 88] on div "1 0" at bounding box center [188, 91] width 140 height 8
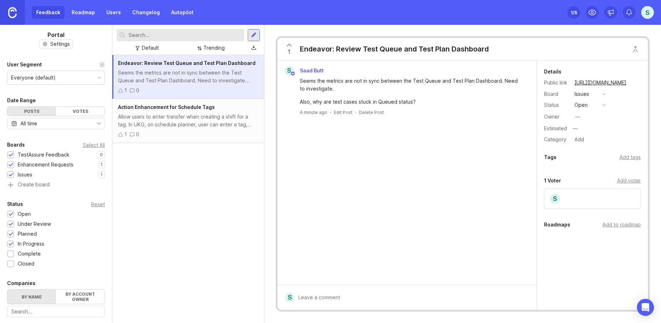
click at [162, 118] on div "Allow users to enter transfer when creating a shift for a tag. In UKG, on sched…" at bounding box center [188, 121] width 140 height 16
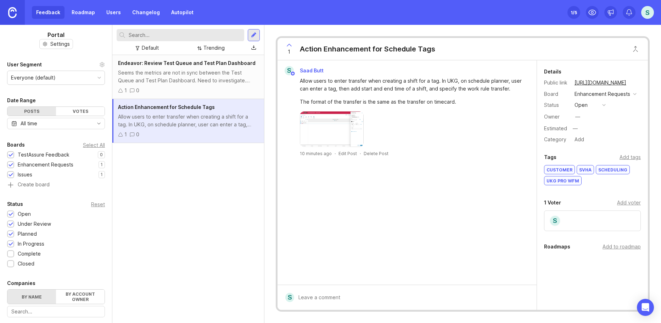
click at [163, 92] on div "1 0" at bounding box center [188, 91] width 140 height 8
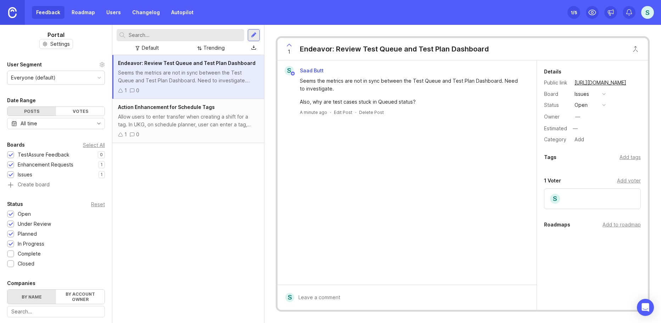
click at [188, 129] on div "Action Enhancement for Schedule Tags Allow users to enter transfer when creatin…" at bounding box center [188, 121] width 152 height 44
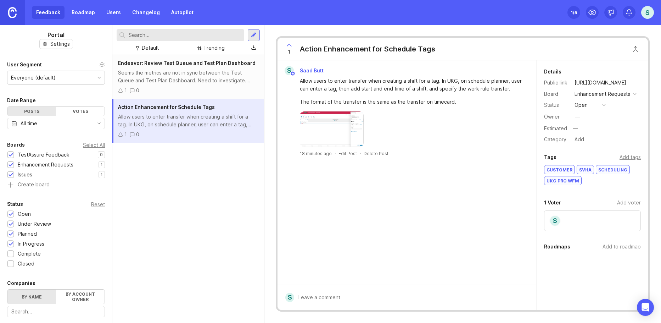
click at [174, 92] on div "1 0" at bounding box center [188, 91] width 140 height 8
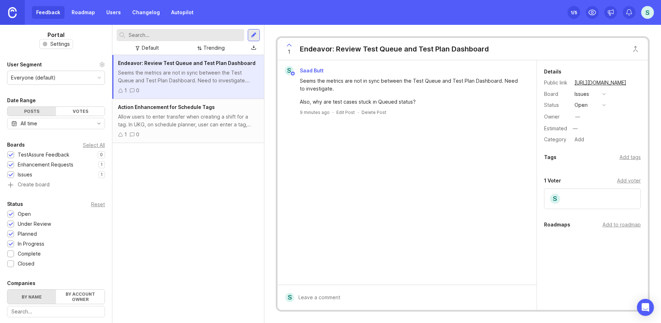
click at [626, 157] on div "Add tags" at bounding box center [630, 157] width 21 height 8
click at [565, 172] on input "text" at bounding box center [593, 172] width 88 height 8
click at [565, 179] on div at bounding box center [592, 172] width 97 height 14
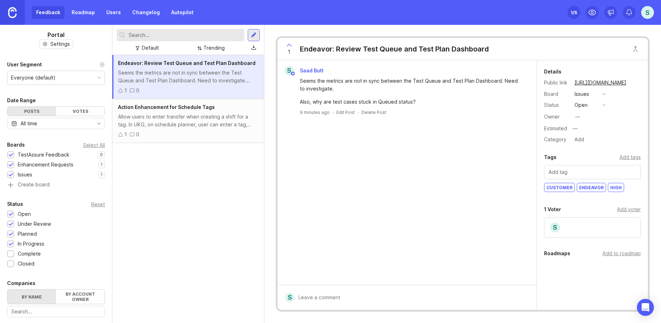
click at [511, 231] on div "S Saad Butt Seems the metrics are not in sync between the Test Queue and Test P…" at bounding box center [407, 172] width 259 height 224
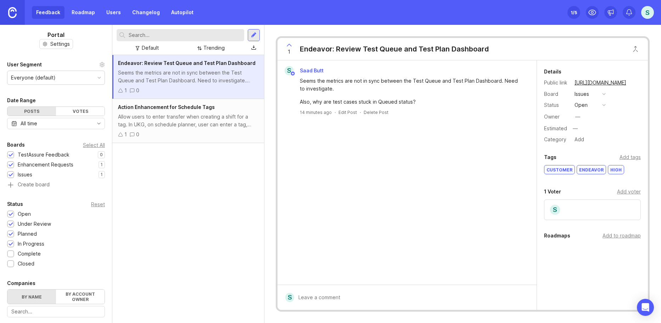
click at [166, 182] on div "Endeavor: Review Test Queue and Test Plan Dashboard Seems the metrics are not i…" at bounding box center [188, 189] width 152 height 268
click at [219, 157] on div "Endeavor: Review Test Queue and Test Plan Dashboard Seems the metrics are not i…" at bounding box center [188, 189] width 152 height 268
click at [253, 35] on div at bounding box center [254, 35] width 6 height 6
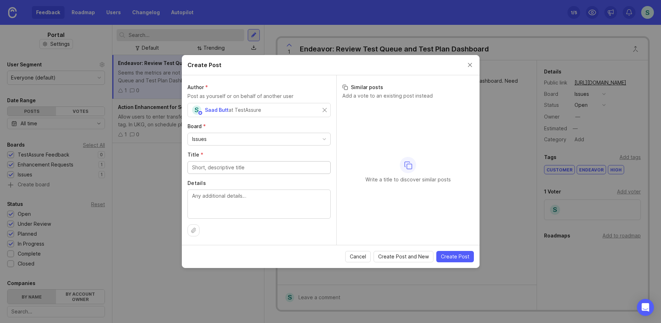
click at [239, 165] on input "Title *" at bounding box center [259, 167] width 134 height 8
click at [236, 138] on div "Issues" at bounding box center [259, 139] width 143 height 12
click at [228, 167] on input "Title *" at bounding box center [259, 167] width 134 height 8
type input "n"
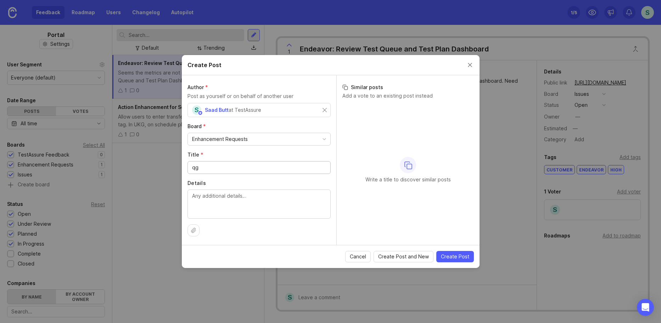
type input "q"
type input "E"
type input "Q"
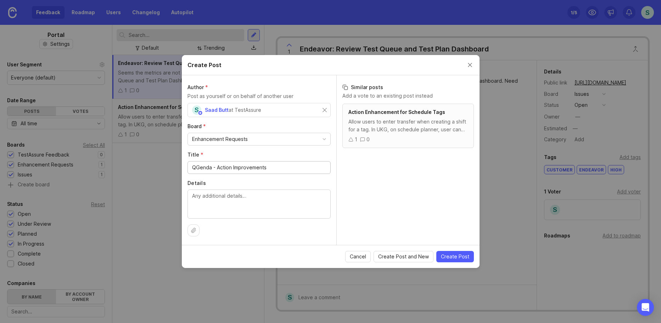
type input "QGenda - Action Improvements"
click at [287, 206] on textarea "Details" at bounding box center [259, 203] width 134 height 23
type textarea "A"
type textarea "Create "only" then actions. Allow symbolic periods like "[DATE]" to be used."
click at [468, 254] on span "Create Post" at bounding box center [455, 256] width 28 height 7
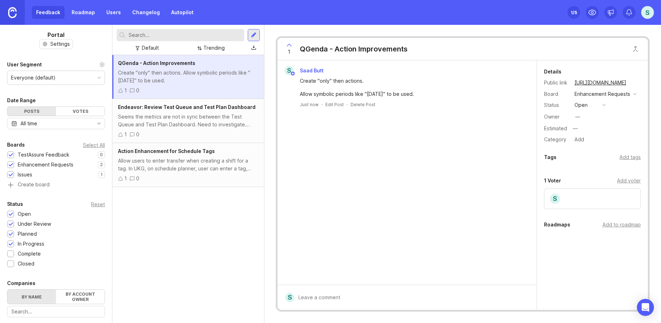
click at [630, 157] on div "Add tags" at bounding box center [630, 157] width 21 height 8
type input "A"
type input "QGenda"
click at [182, 135] on div "1 0" at bounding box center [188, 135] width 140 height 8
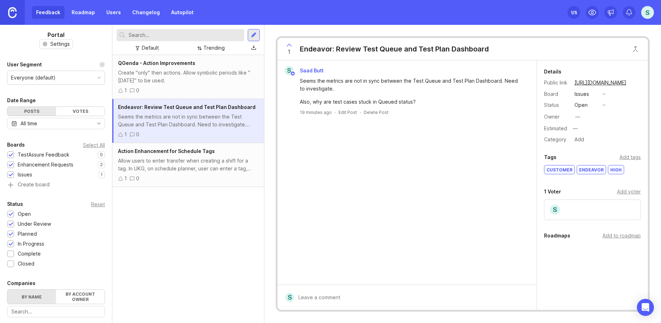
click at [183, 87] on div "1 0" at bounding box center [188, 91] width 140 height 8
